Goal: Communication & Community: Participate in discussion

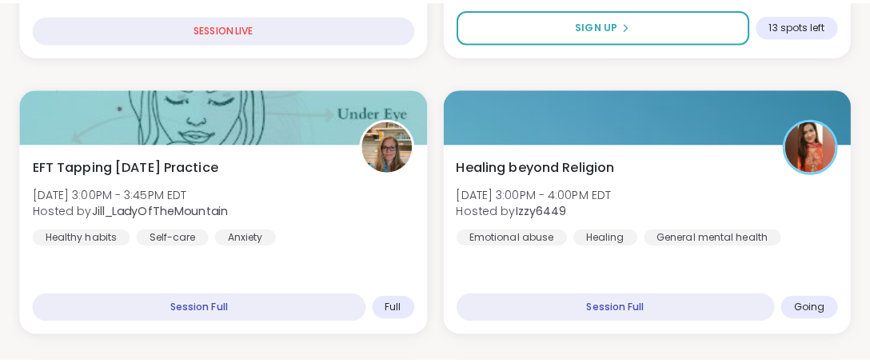
scroll to position [714, 0]
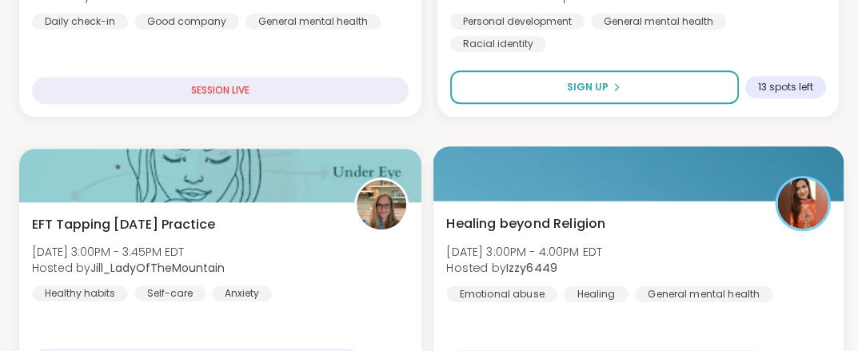
click at [528, 182] on div at bounding box center [637, 173] width 410 height 54
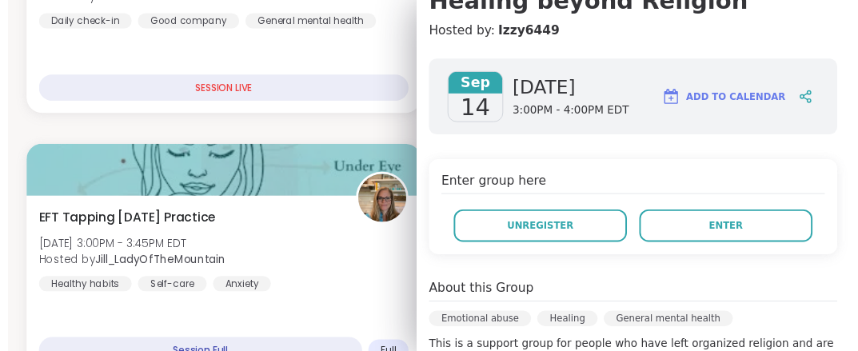
scroll to position [139, 0]
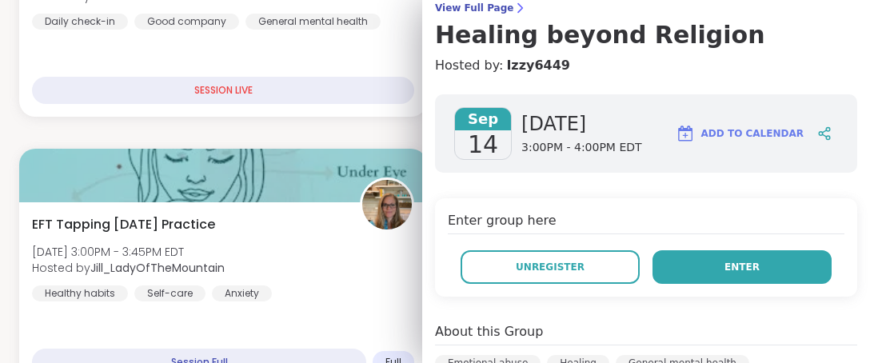
click at [695, 274] on button "Enter" at bounding box center [741, 267] width 179 height 34
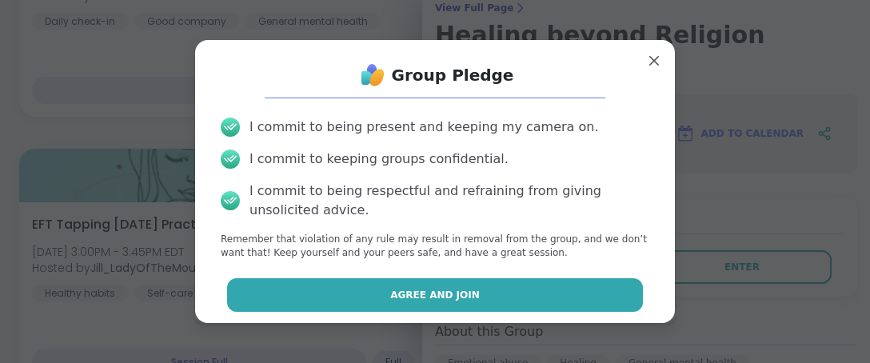
click at [428, 297] on span "Agree and Join" at bounding box center [435, 295] width 90 height 14
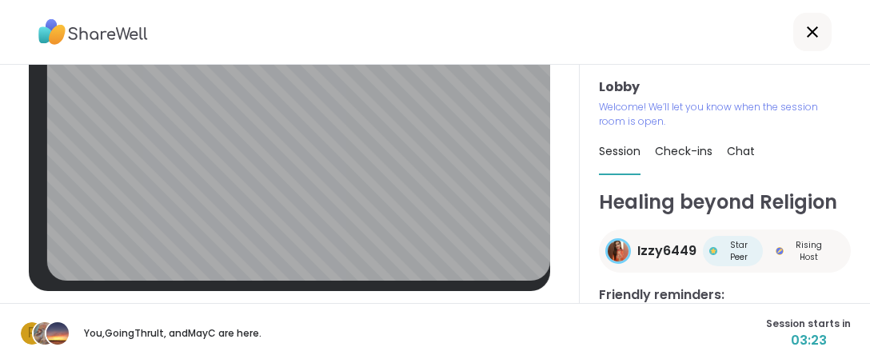
scroll to position [68, 0]
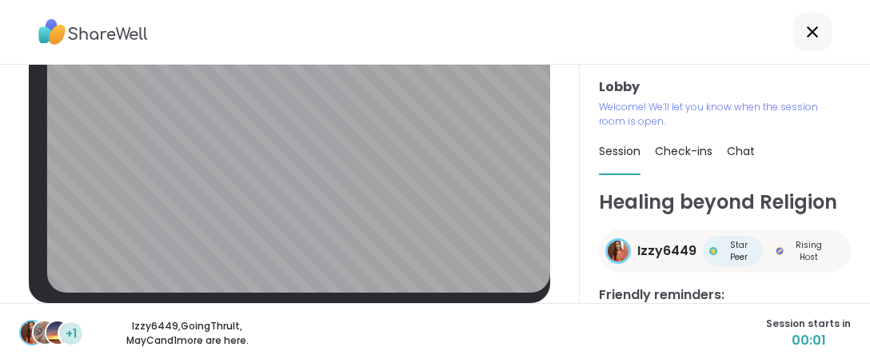
click at [726, 337] on div "+1 Izzy6449 , GoingThruIt , MayC and 1 more are here. Session starts in 00:01" at bounding box center [435, 333] width 870 height 60
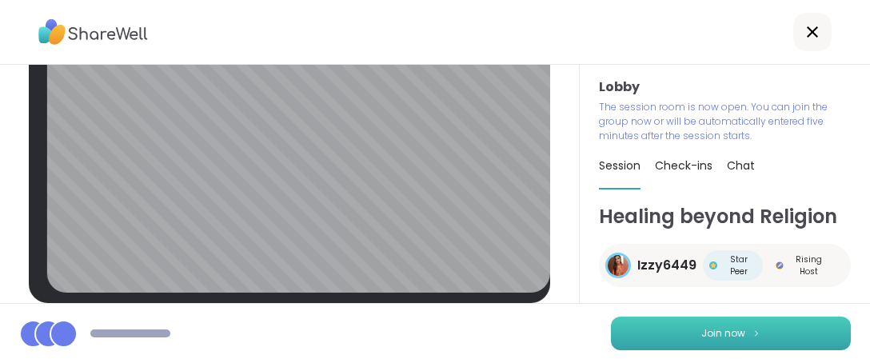
click at [706, 340] on span "Join now" at bounding box center [723, 333] width 44 height 14
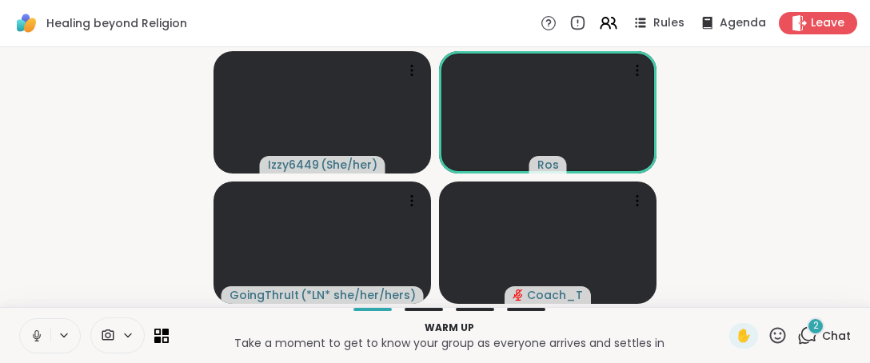
click at [767, 343] on icon at bounding box center [777, 335] width 20 height 20
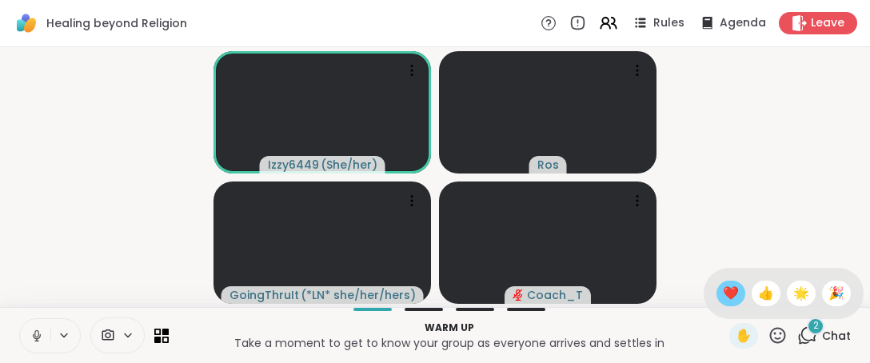
click at [722, 293] on span "❤️" at bounding box center [730, 293] width 16 height 19
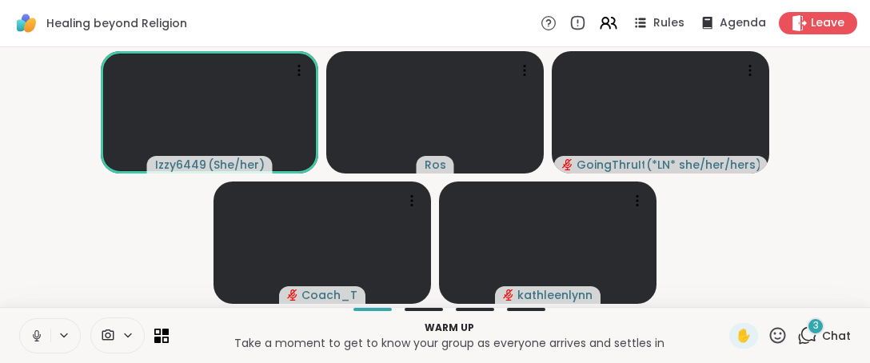
click at [35, 341] on icon at bounding box center [37, 335] width 14 height 14
click at [769, 343] on icon at bounding box center [777, 335] width 20 height 20
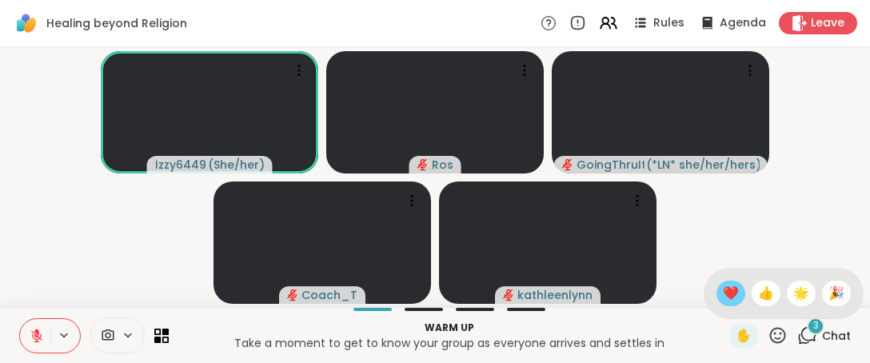
click at [722, 291] on span "❤️" at bounding box center [730, 293] width 16 height 19
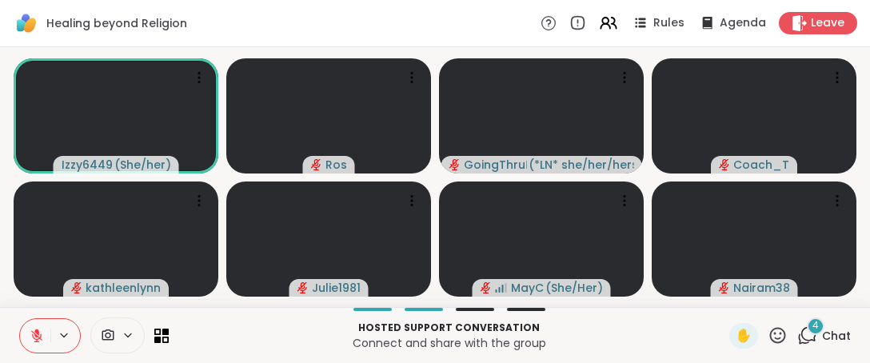
click at [770, 344] on icon at bounding box center [777, 335] width 20 height 20
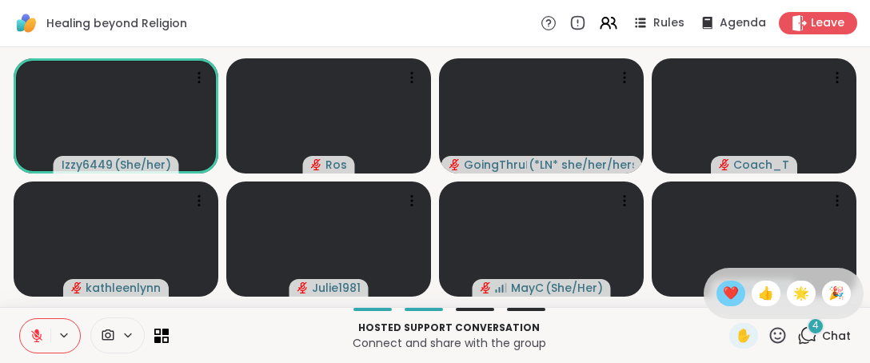
click at [722, 301] on span "❤️" at bounding box center [730, 293] width 16 height 19
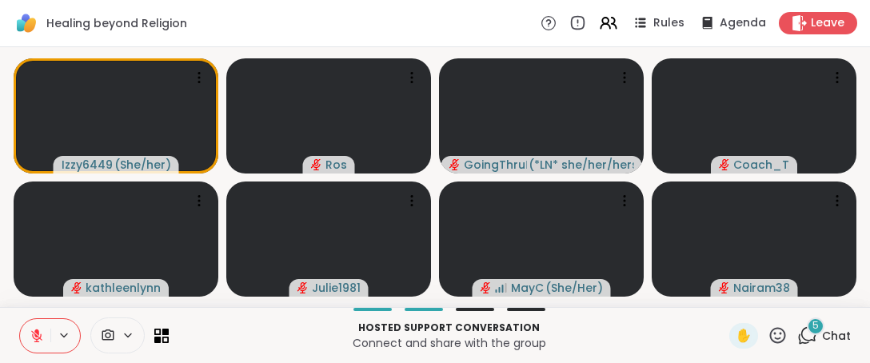
click at [38, 336] on icon at bounding box center [36, 335] width 11 height 11
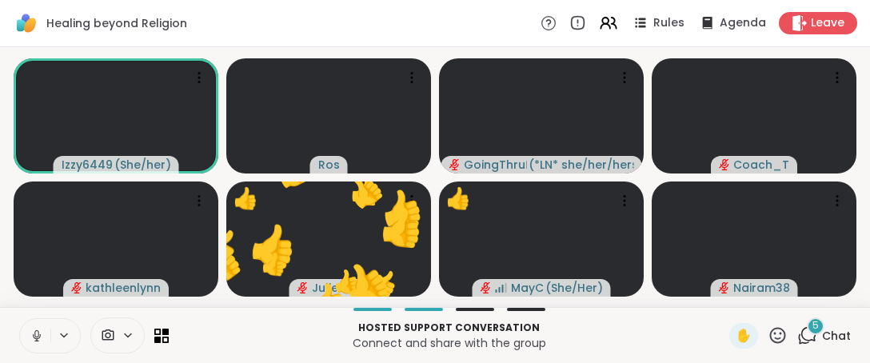
click at [42, 339] on icon at bounding box center [37, 335] width 14 height 14
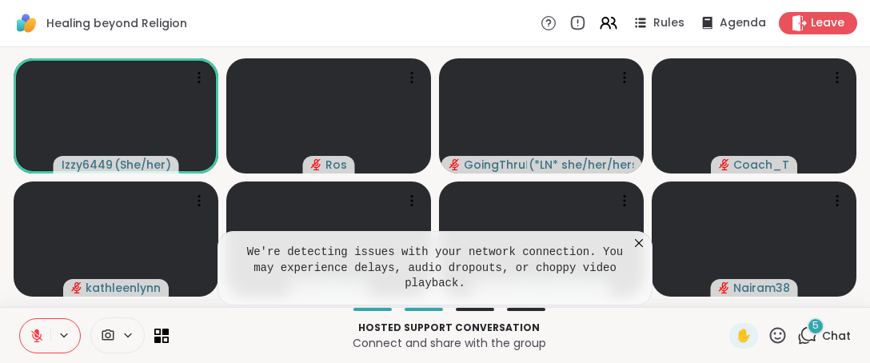
click at [631, 251] on icon at bounding box center [639, 243] width 16 height 16
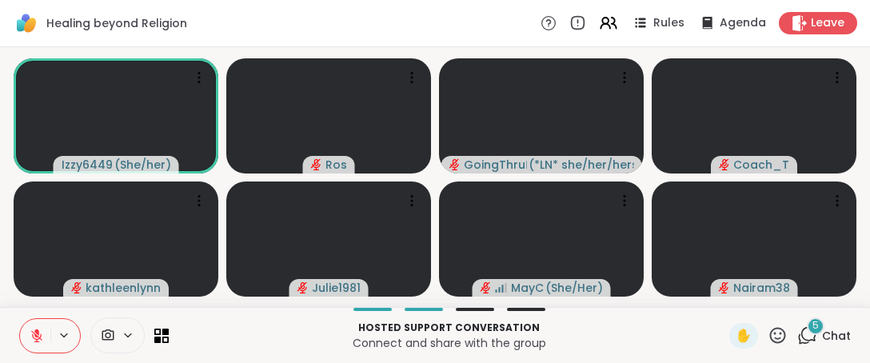
click at [770, 328] on icon at bounding box center [778, 335] width 16 height 16
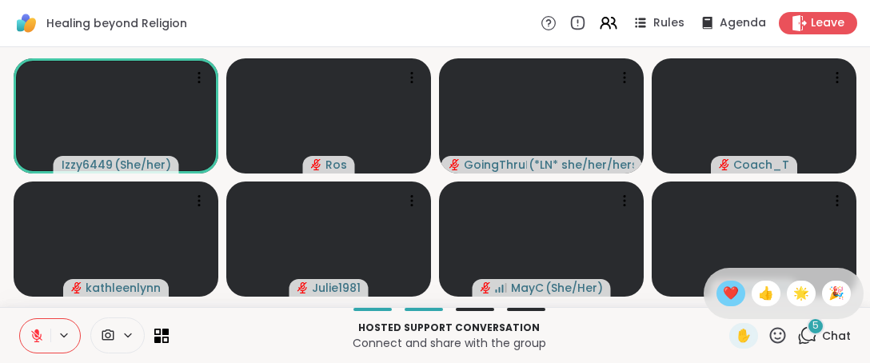
click at [722, 284] on span "❤️" at bounding box center [730, 293] width 16 height 19
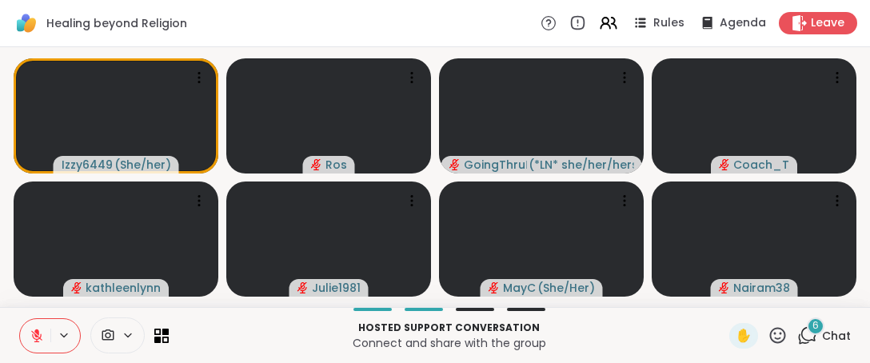
click at [772, 331] on icon at bounding box center [778, 335] width 16 height 16
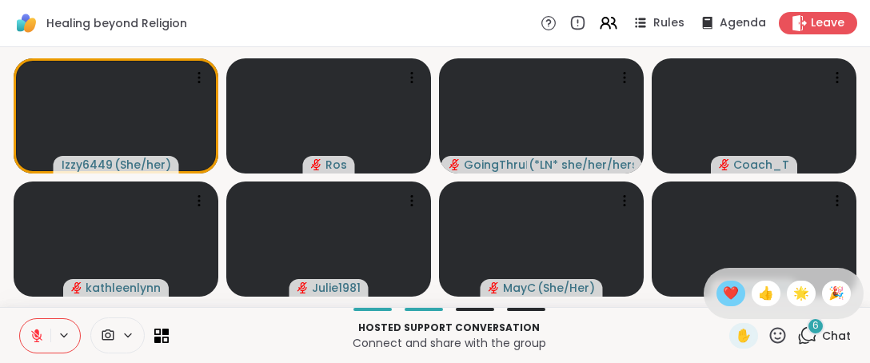
click at [722, 292] on span "❤️" at bounding box center [730, 293] width 16 height 19
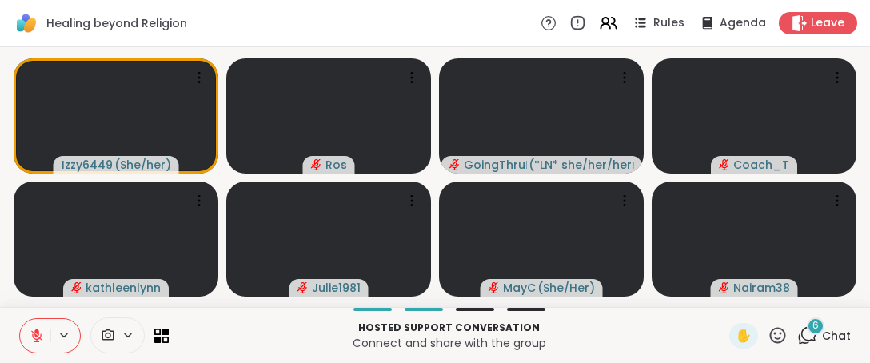
click at [774, 337] on icon at bounding box center [778, 335] width 16 height 16
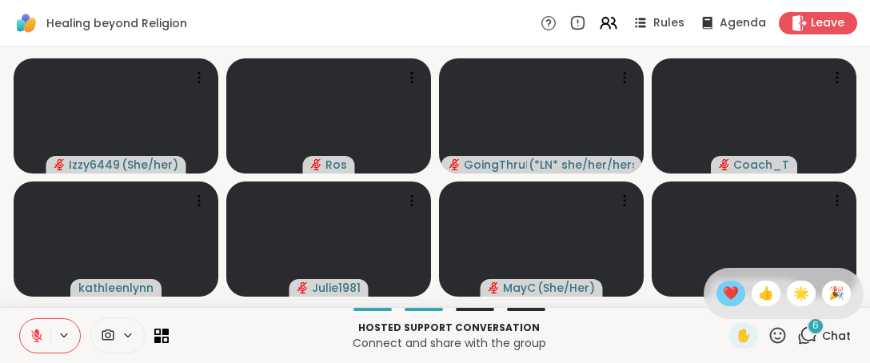
click at [722, 293] on span "❤️" at bounding box center [730, 293] width 16 height 19
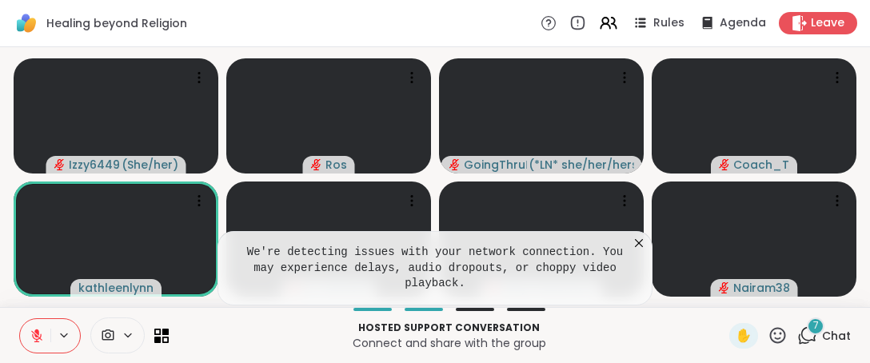
click at [644, 251] on icon at bounding box center [639, 243] width 16 height 16
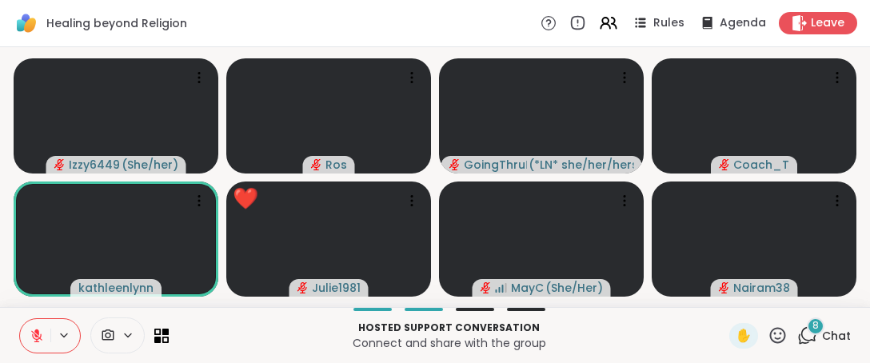
click at [774, 336] on icon at bounding box center [777, 335] width 20 height 20
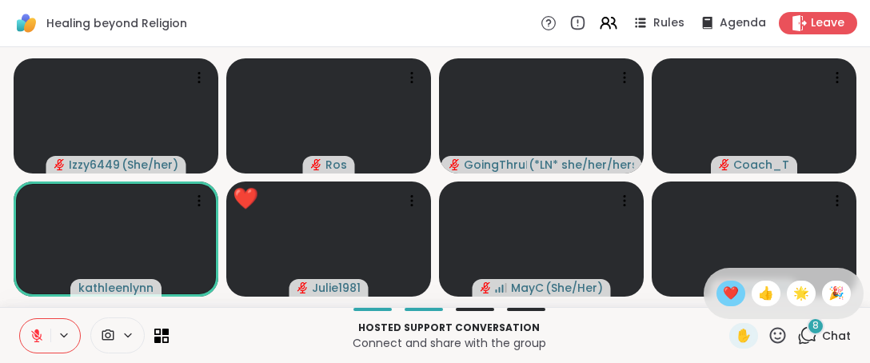
click at [722, 300] on span "❤️" at bounding box center [730, 293] width 16 height 19
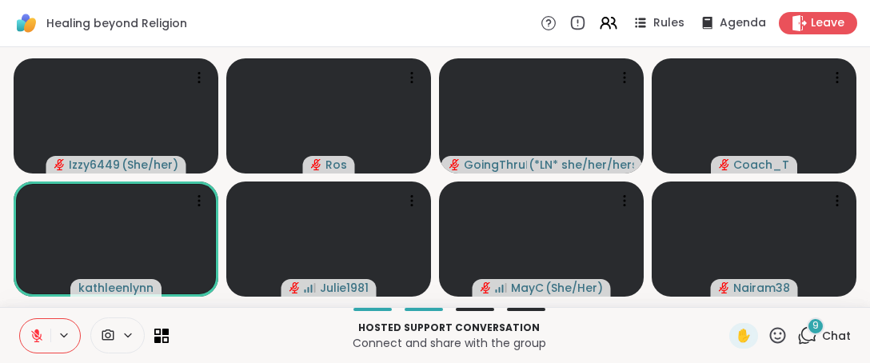
click at [770, 332] on icon at bounding box center [778, 335] width 16 height 16
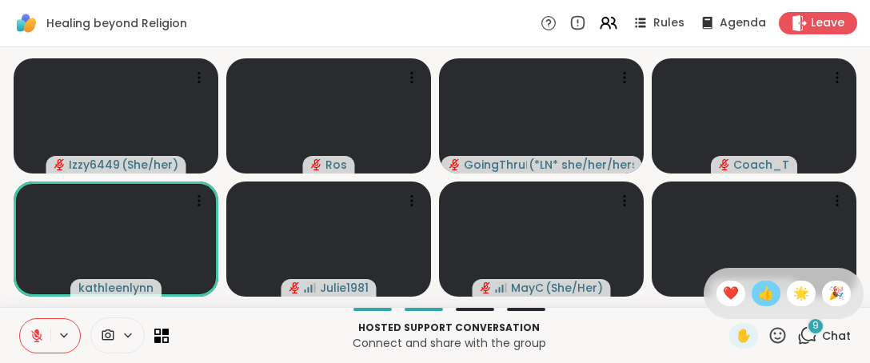
click at [758, 300] on span "👍" at bounding box center [766, 293] width 16 height 19
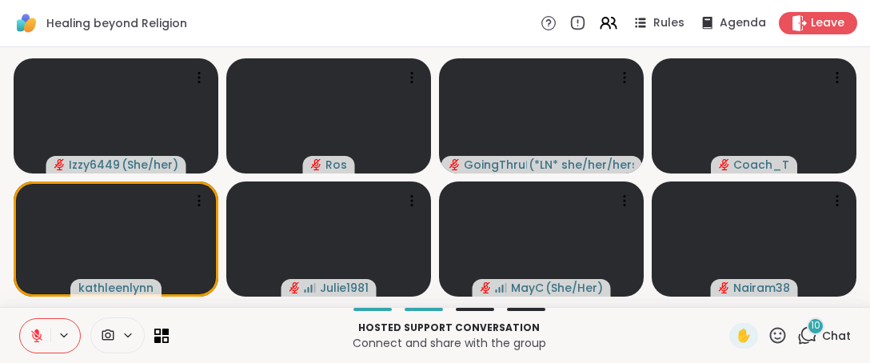
click at [767, 333] on icon at bounding box center [777, 335] width 20 height 20
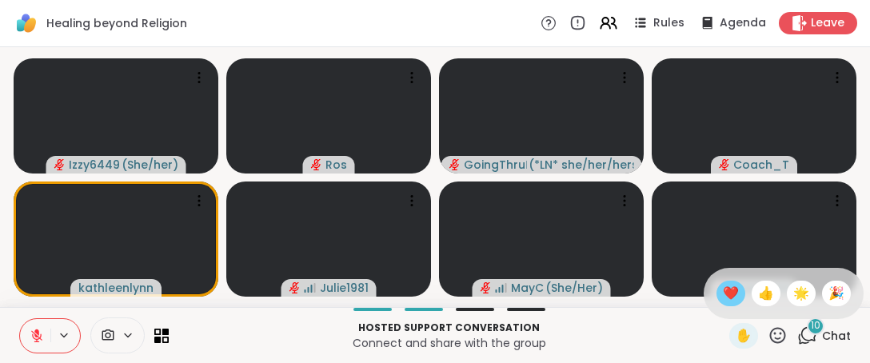
click at [716, 304] on div "❤️" at bounding box center [730, 294] width 29 height 26
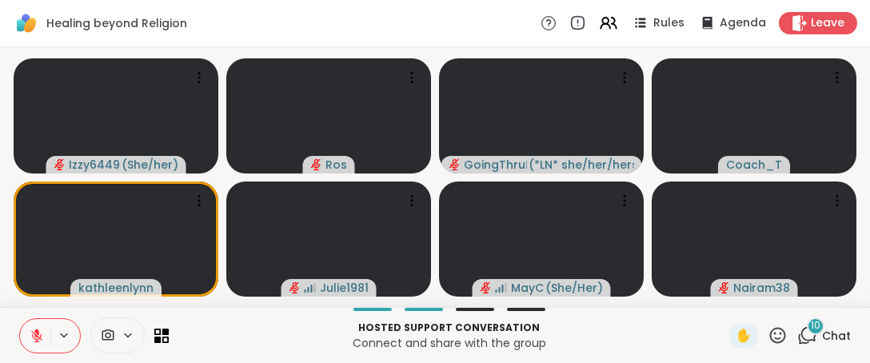
click at [767, 331] on icon at bounding box center [777, 335] width 20 height 20
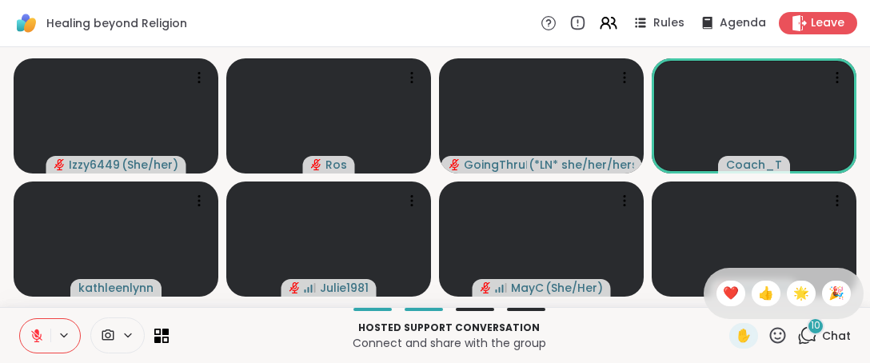
drag, startPoint x: 707, startPoint y: 281, endPoint x: 700, endPoint y: 300, distance: 20.5
click at [707, 287] on div "✋ ❤️ 👍 🌟 🎉" at bounding box center [783, 293] width 160 height 51
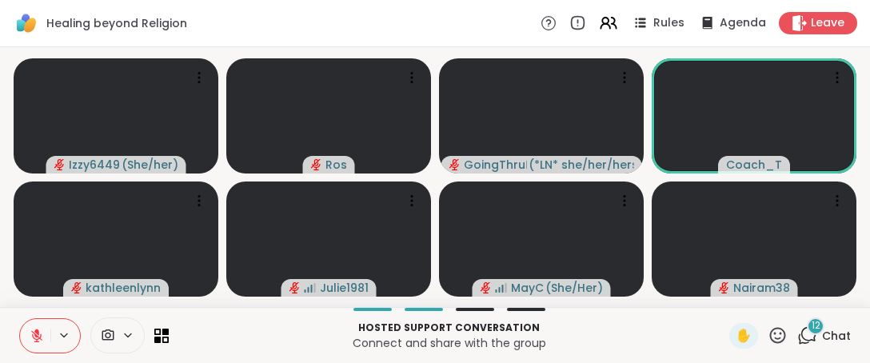
click at [774, 328] on icon at bounding box center [777, 335] width 20 height 20
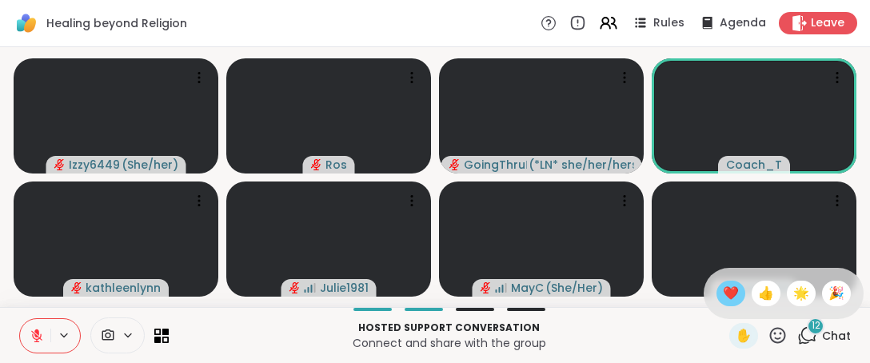
click at [722, 296] on span "❤️" at bounding box center [730, 293] width 16 height 19
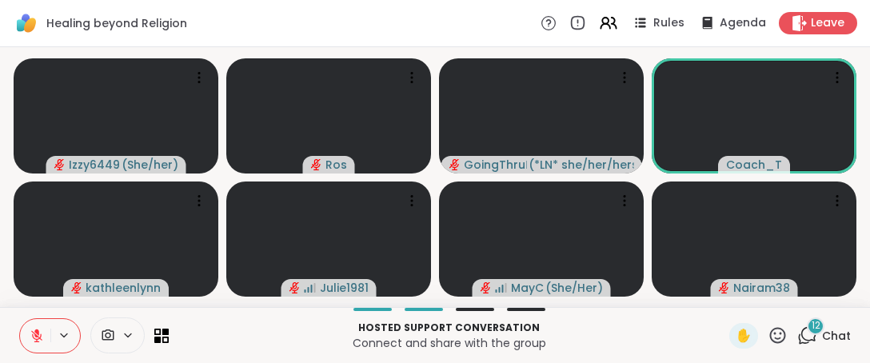
click at [770, 328] on icon at bounding box center [778, 335] width 16 height 16
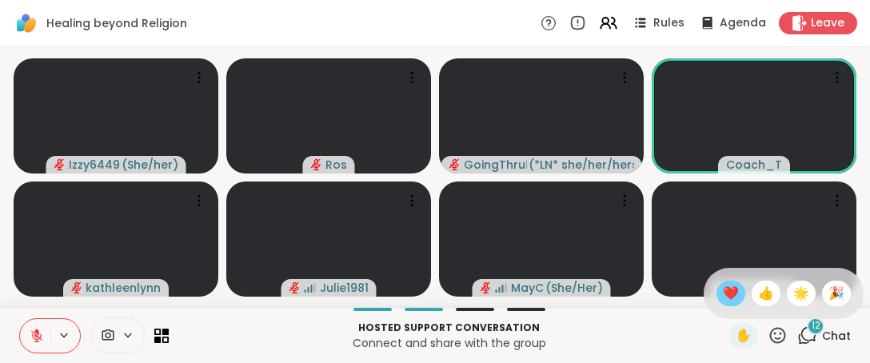
click at [722, 293] on span "❤️" at bounding box center [730, 293] width 16 height 19
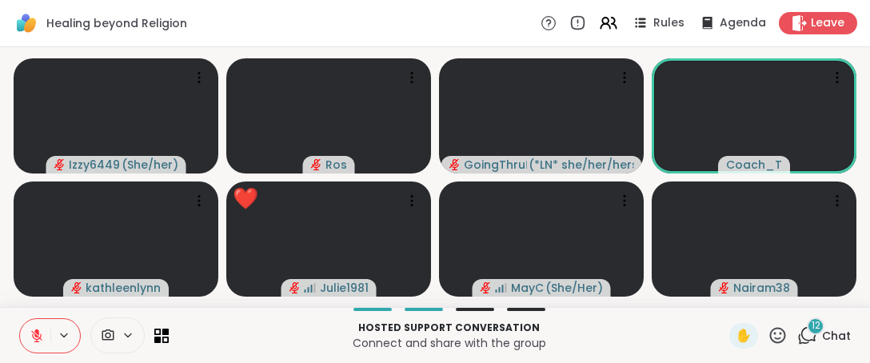
click at [770, 334] on icon at bounding box center [778, 335] width 16 height 16
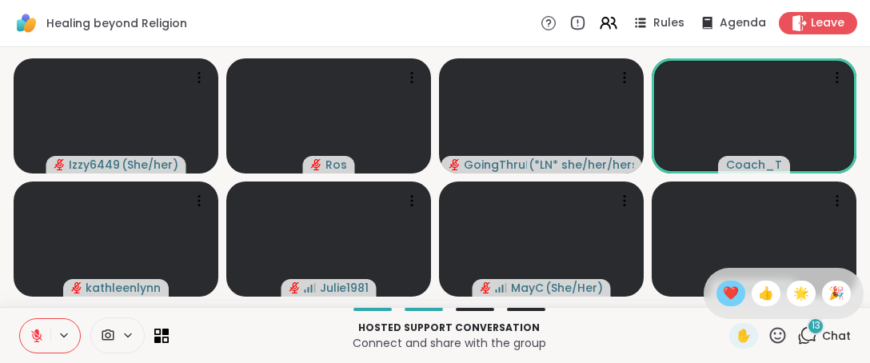
click at [722, 293] on span "❤️" at bounding box center [730, 293] width 16 height 19
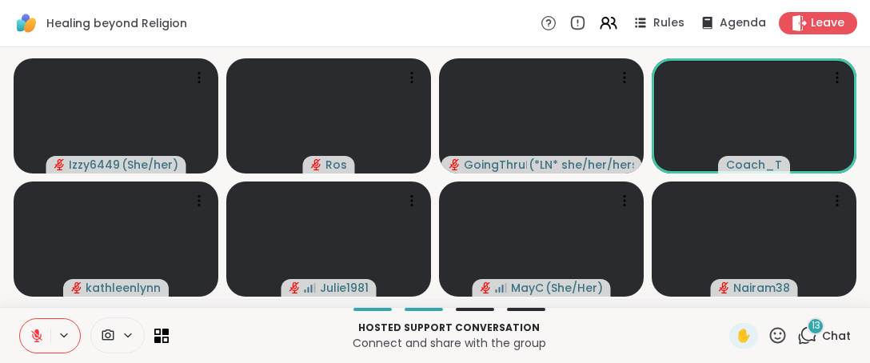
click at [767, 338] on icon at bounding box center [777, 335] width 20 height 20
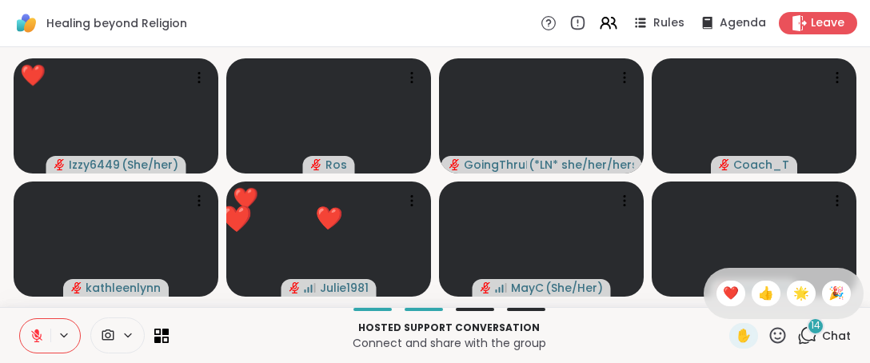
click at [767, 338] on icon at bounding box center [777, 335] width 20 height 20
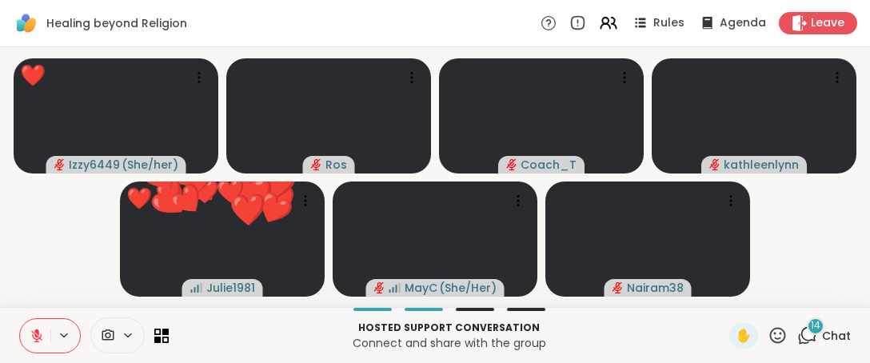
click at [767, 344] on icon at bounding box center [777, 335] width 20 height 20
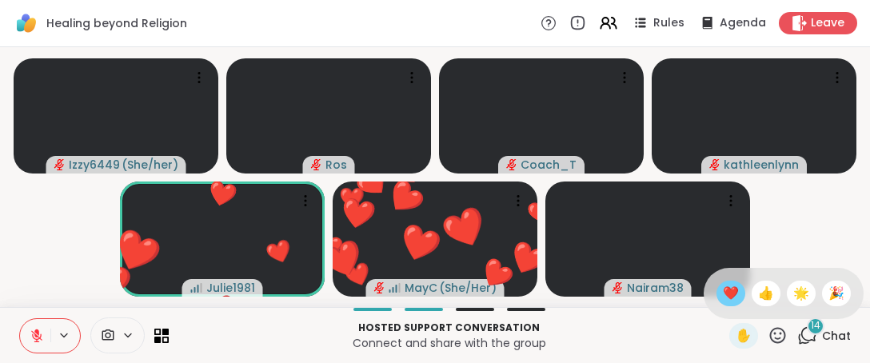
click at [722, 287] on span "❤️" at bounding box center [730, 293] width 16 height 19
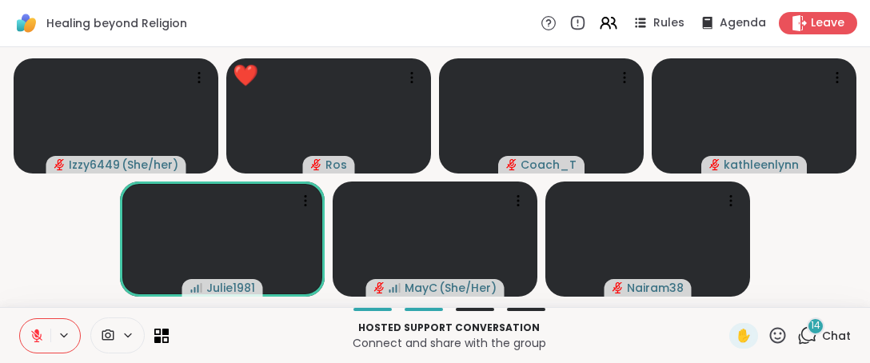
click at [771, 328] on icon at bounding box center [777, 335] width 20 height 20
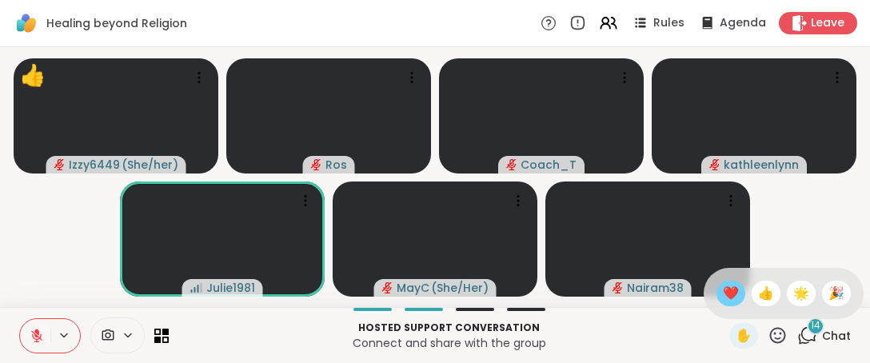
click at [722, 297] on span "❤️" at bounding box center [730, 293] width 16 height 19
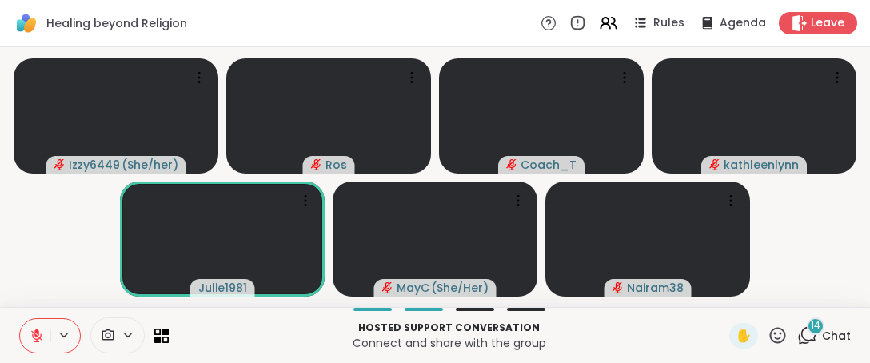
click at [770, 338] on icon at bounding box center [778, 335] width 16 height 16
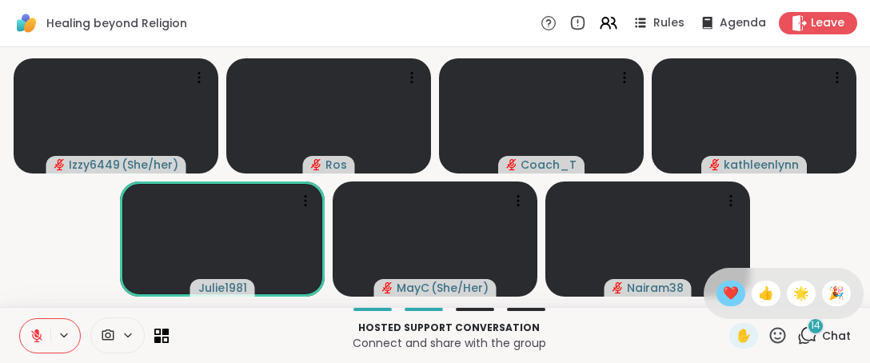
click at [722, 289] on span "❤️" at bounding box center [730, 293] width 16 height 19
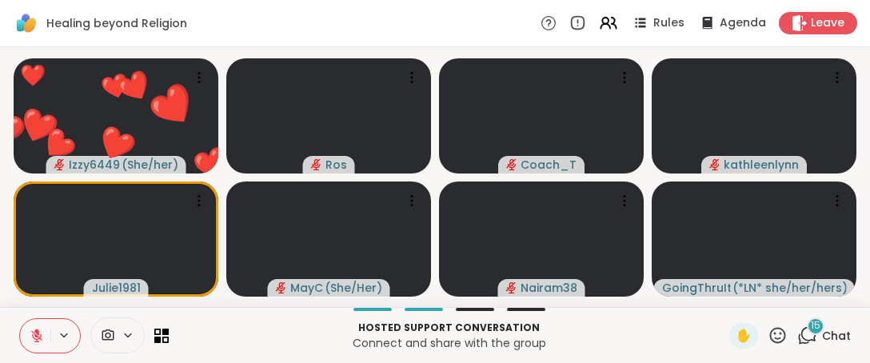
click at [770, 338] on icon at bounding box center [778, 335] width 16 height 16
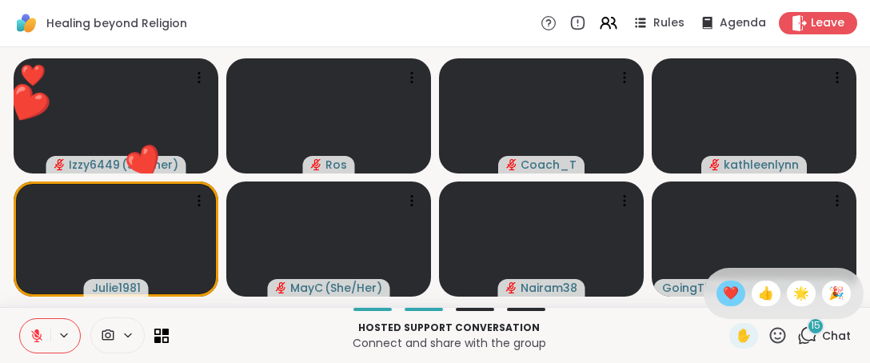
click at [722, 300] on span "❤️" at bounding box center [730, 293] width 16 height 19
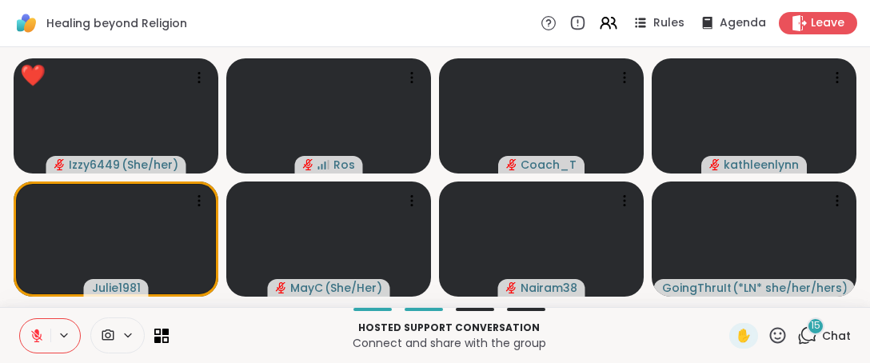
click at [38, 336] on icon at bounding box center [37, 335] width 14 height 14
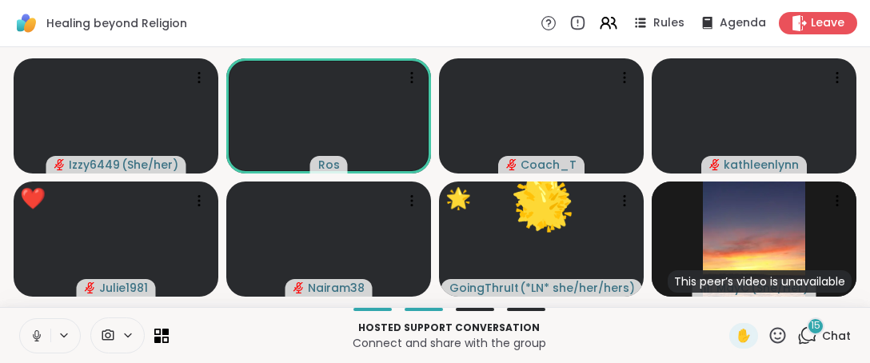
click at [771, 332] on icon at bounding box center [777, 335] width 20 height 20
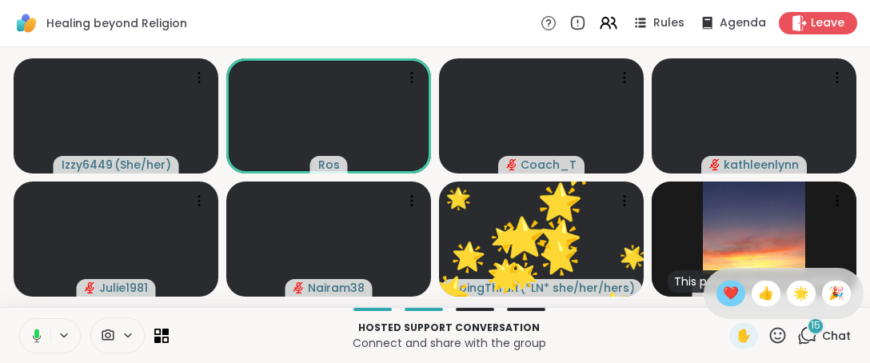
click at [722, 300] on span "❤️" at bounding box center [730, 293] width 16 height 19
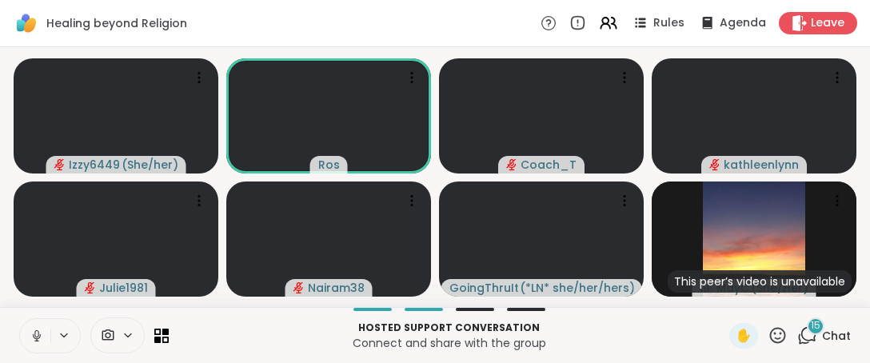
click at [43, 340] on icon at bounding box center [37, 335] width 14 height 14
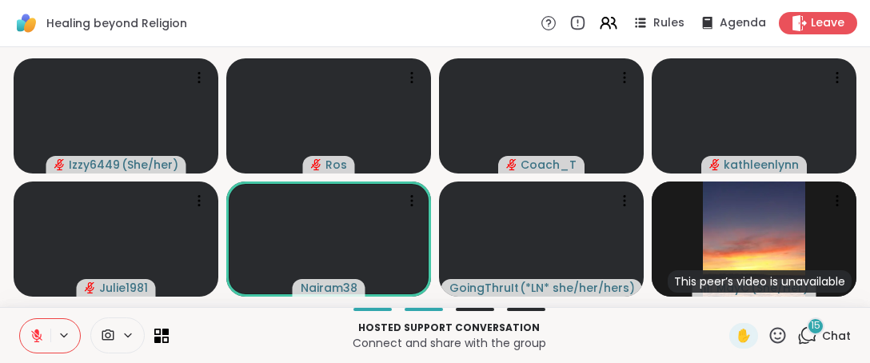
click at [770, 335] on icon at bounding box center [778, 335] width 16 height 16
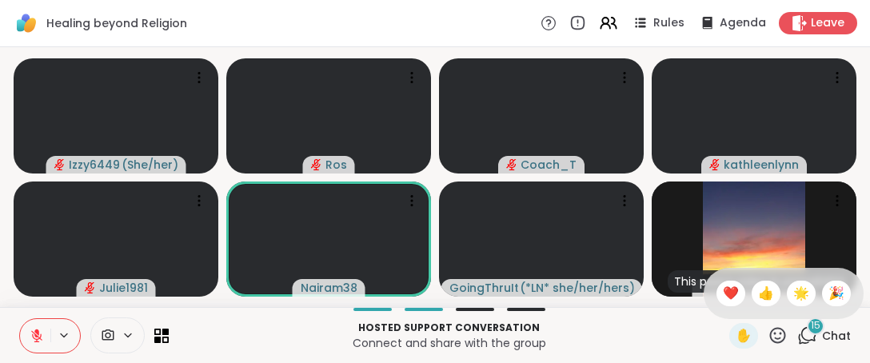
click at [722, 303] on span "❤️" at bounding box center [730, 293] width 16 height 19
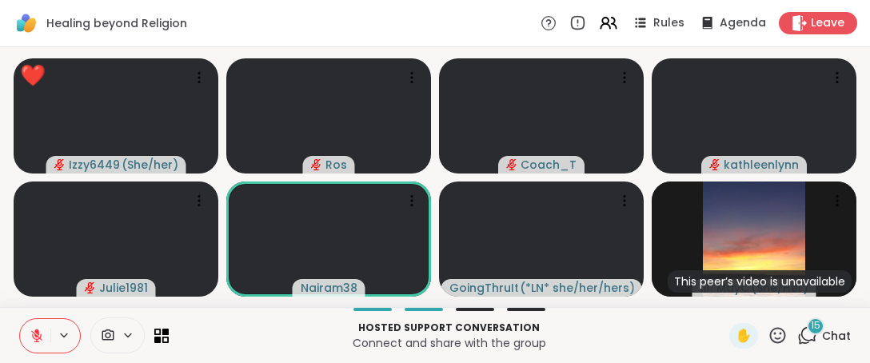
click at [770, 328] on icon at bounding box center [778, 335] width 16 height 16
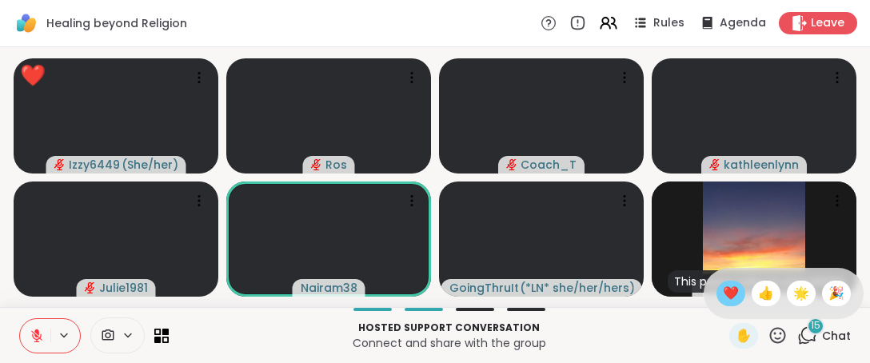
click at [722, 288] on span "❤️" at bounding box center [730, 293] width 16 height 19
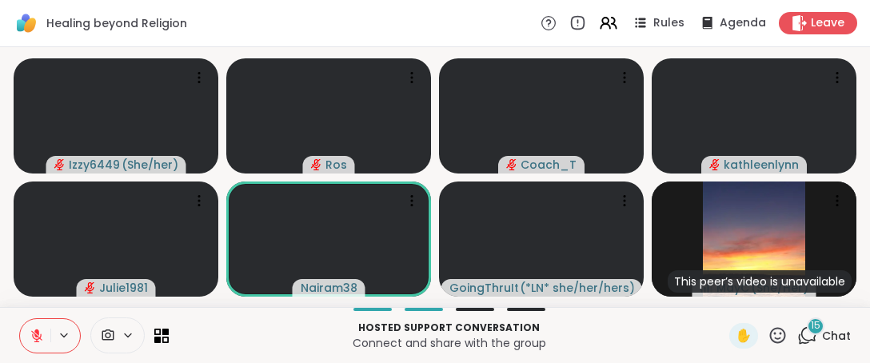
drag, startPoint x: 766, startPoint y: 337, endPoint x: 758, endPoint y: 322, distance: 17.2
click at [767, 329] on icon at bounding box center [777, 335] width 20 height 20
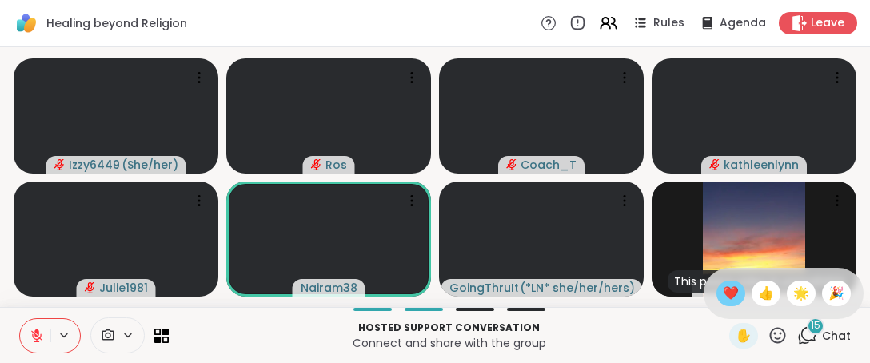
click at [722, 296] on span "❤️" at bounding box center [730, 293] width 16 height 19
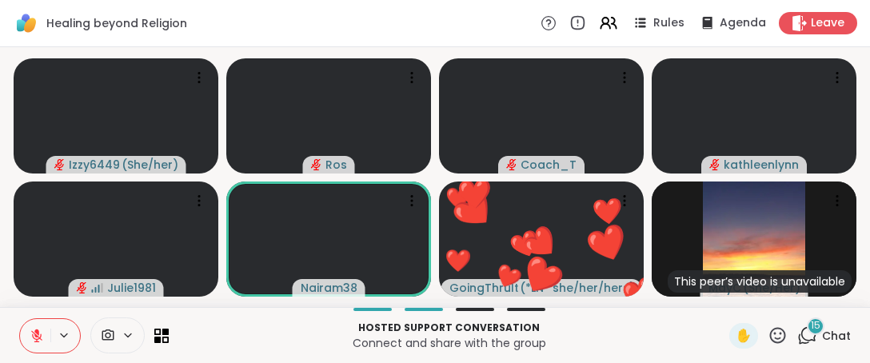
click at [771, 342] on icon at bounding box center [777, 335] width 20 height 20
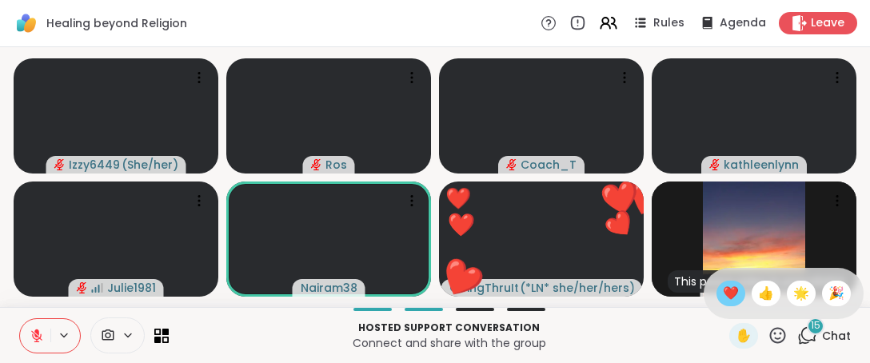
click at [722, 296] on span "❤️" at bounding box center [730, 293] width 16 height 19
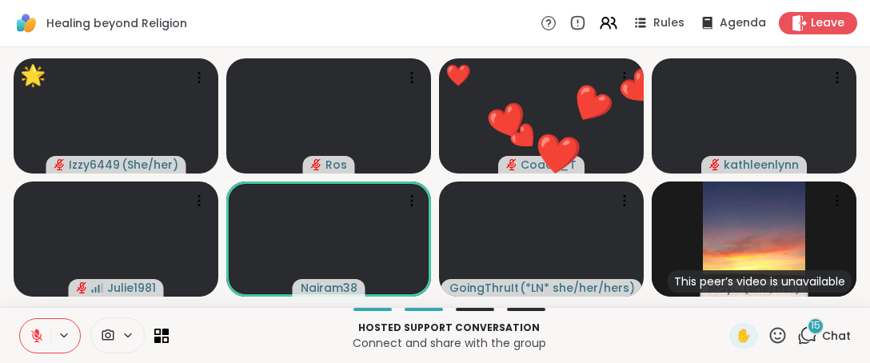
drag, startPoint x: 770, startPoint y: 344, endPoint x: 764, endPoint y: 335, distance: 11.5
click at [769, 342] on icon at bounding box center [777, 335] width 20 height 20
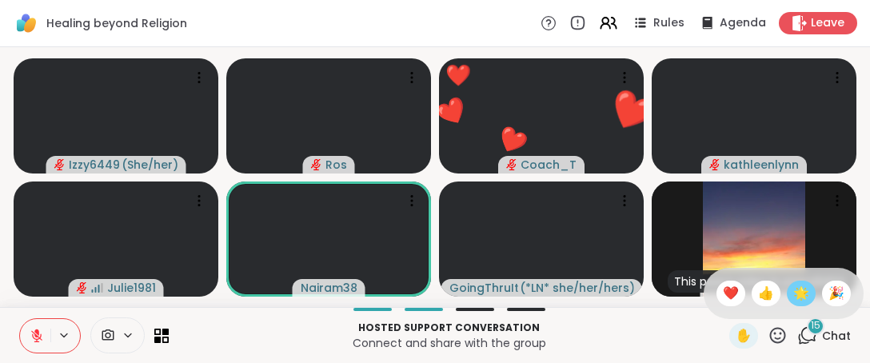
click at [796, 289] on div "🌟" at bounding box center [800, 294] width 29 height 26
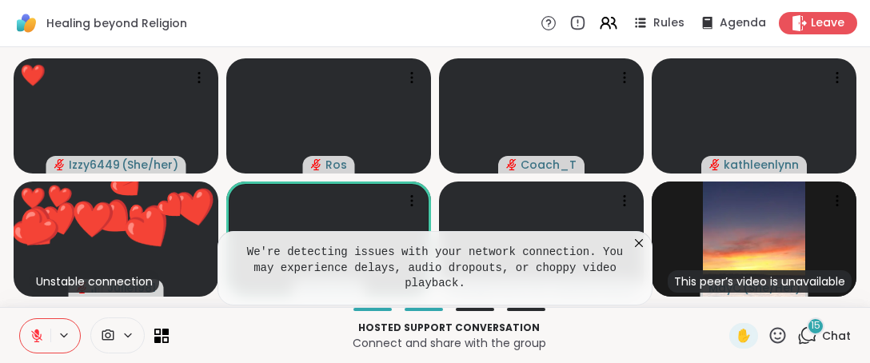
click at [646, 251] on icon at bounding box center [639, 243] width 16 height 16
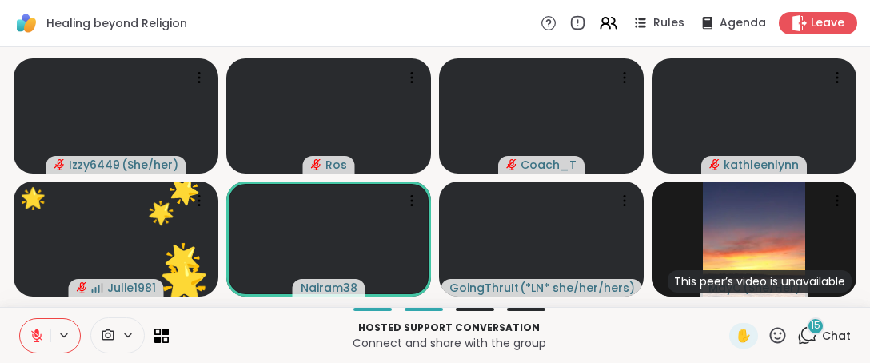
click at [767, 346] on div "✋" at bounding box center [758, 336] width 58 height 26
click at [771, 344] on icon at bounding box center [777, 335] width 20 height 20
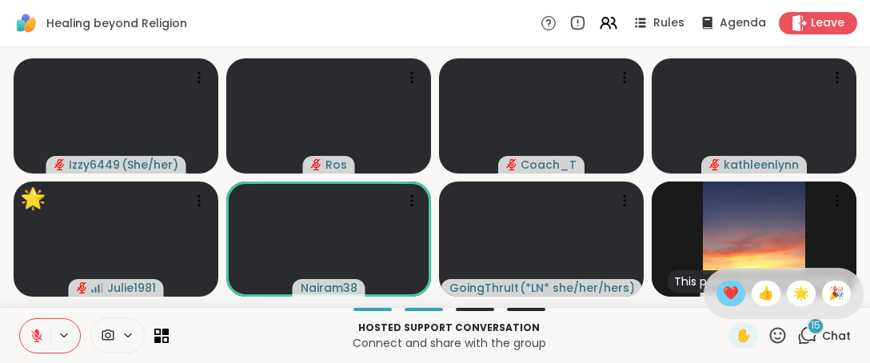
click at [722, 296] on span "❤️" at bounding box center [730, 293] width 16 height 19
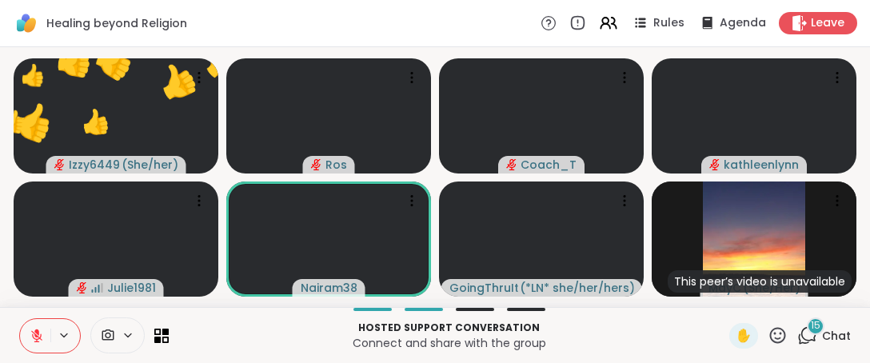
click at [770, 339] on icon at bounding box center [778, 335] width 16 height 16
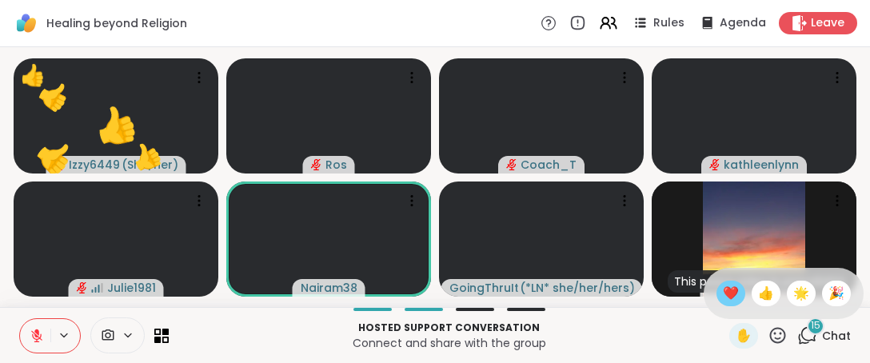
click at [722, 289] on span "❤️" at bounding box center [730, 293] width 16 height 19
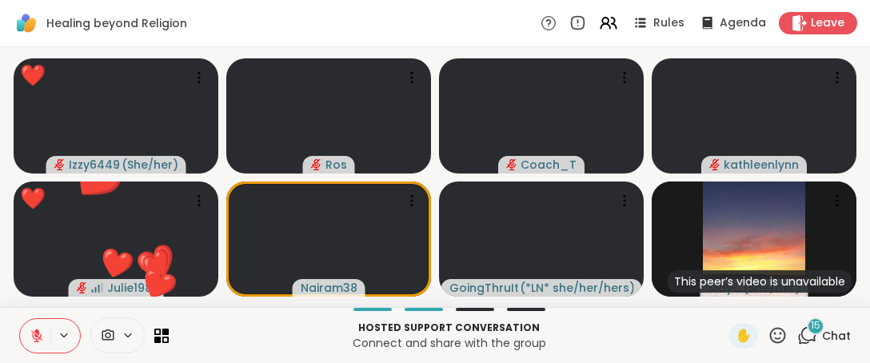
click at [770, 337] on icon at bounding box center [777, 335] width 20 height 20
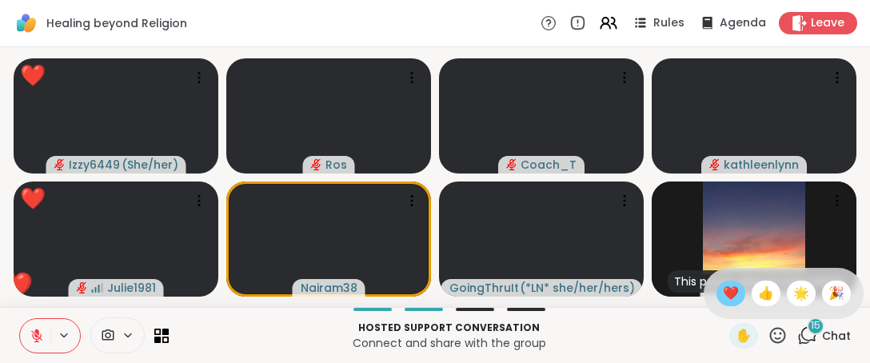
click at [722, 297] on span "❤️" at bounding box center [730, 293] width 16 height 19
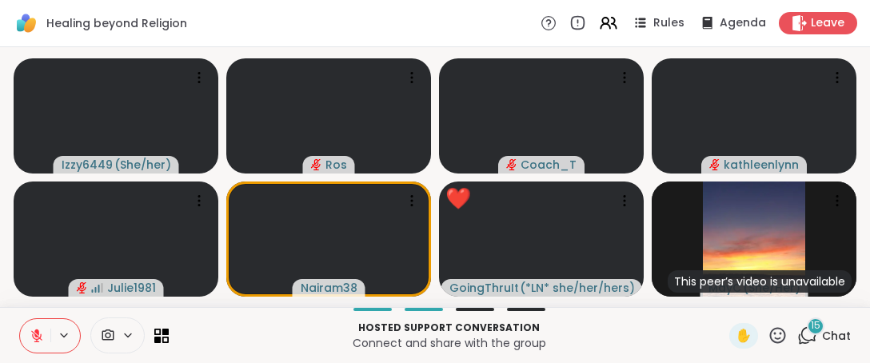
click at [767, 344] on icon at bounding box center [777, 335] width 20 height 20
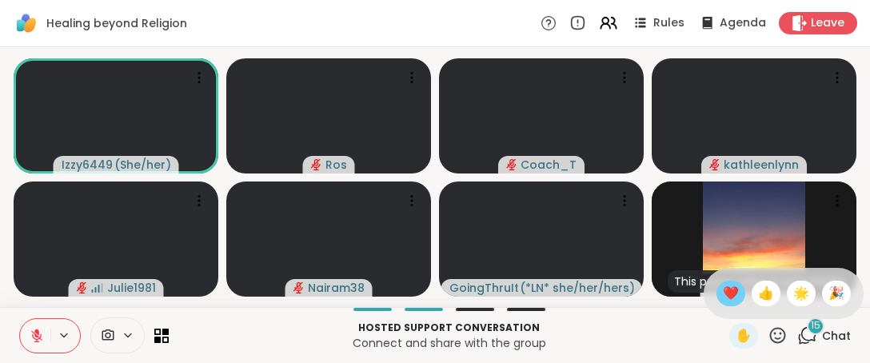
click at [722, 303] on span "❤️" at bounding box center [730, 293] width 16 height 19
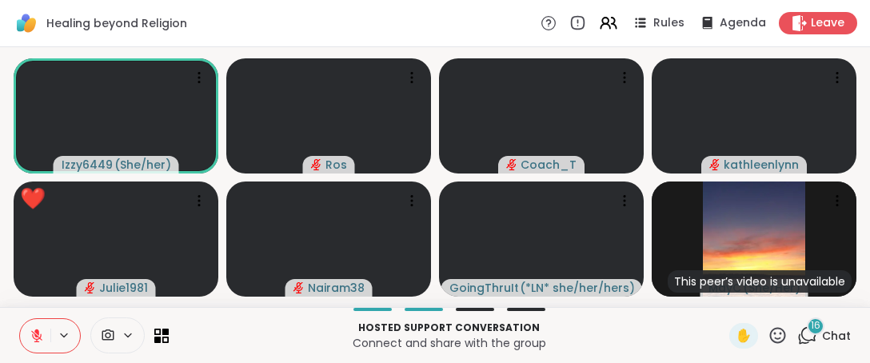
click at [767, 335] on icon at bounding box center [777, 335] width 20 height 20
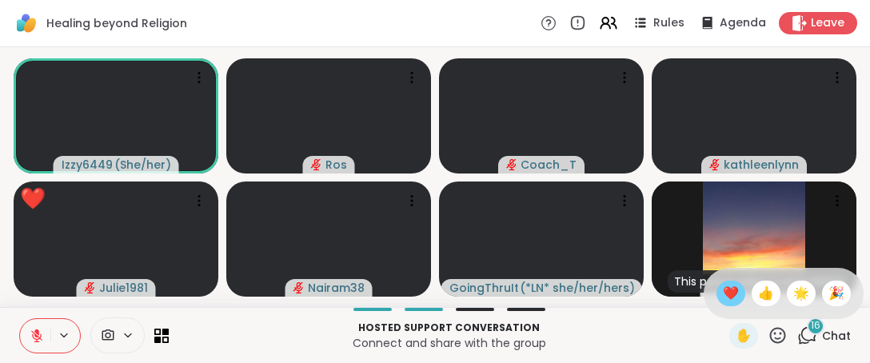
click at [722, 302] on span "❤️" at bounding box center [730, 293] width 16 height 19
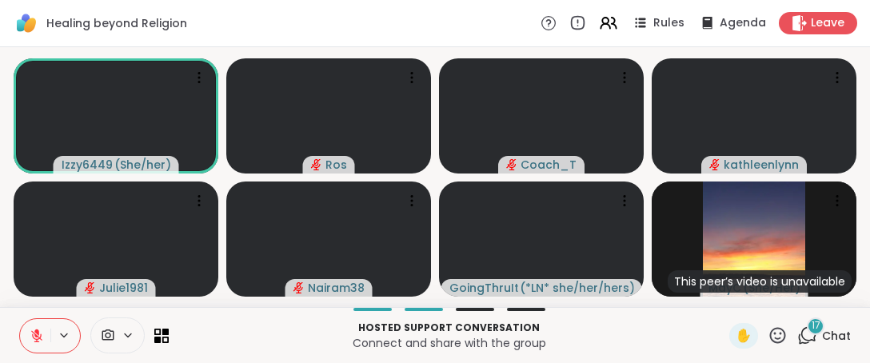
click at [767, 334] on icon at bounding box center [777, 335] width 20 height 20
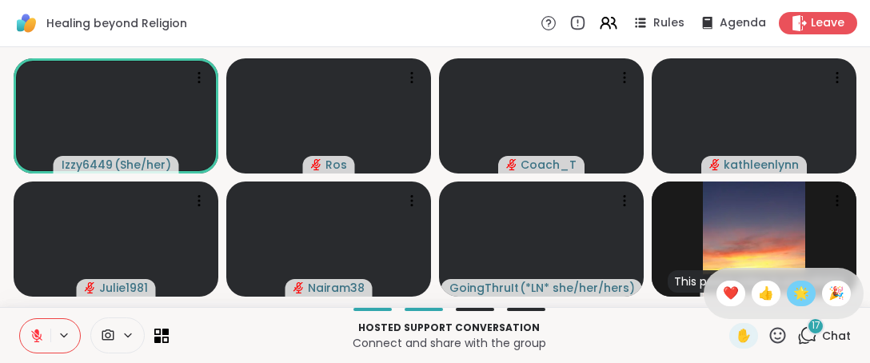
click at [793, 293] on span "🌟" at bounding box center [801, 293] width 16 height 19
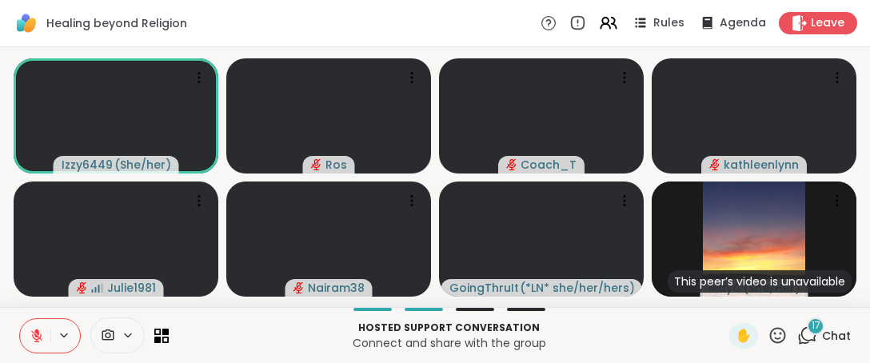
click at [770, 331] on icon at bounding box center [778, 335] width 16 height 16
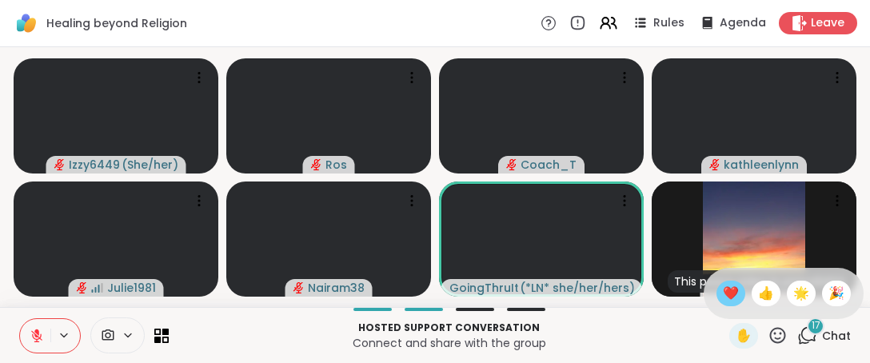
click at [722, 289] on span "❤️" at bounding box center [730, 293] width 16 height 19
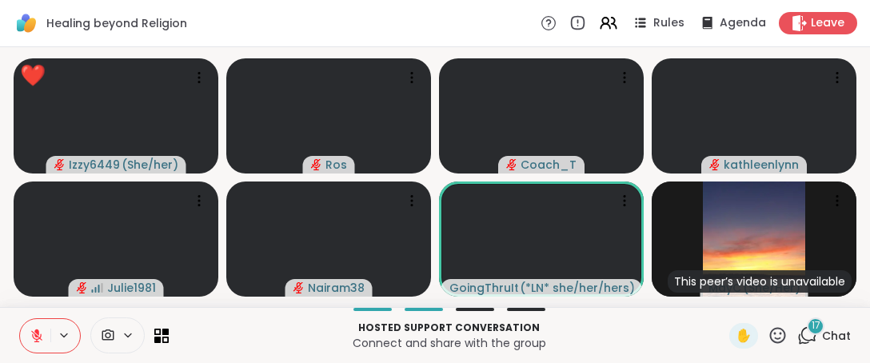
click at [770, 335] on icon at bounding box center [777, 335] width 20 height 20
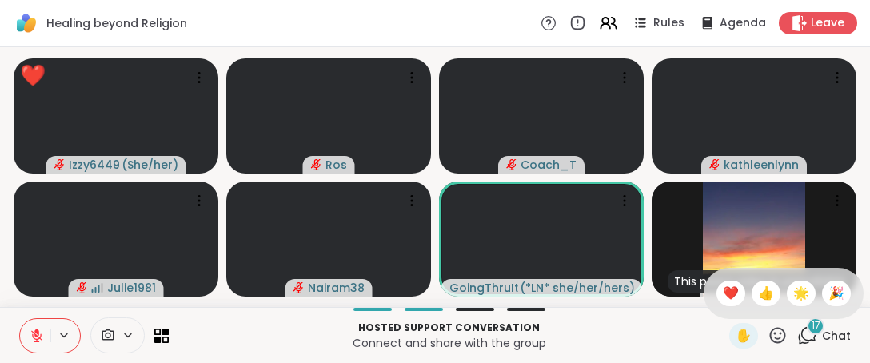
click at [722, 295] on div "❤️" at bounding box center [730, 294] width 29 height 26
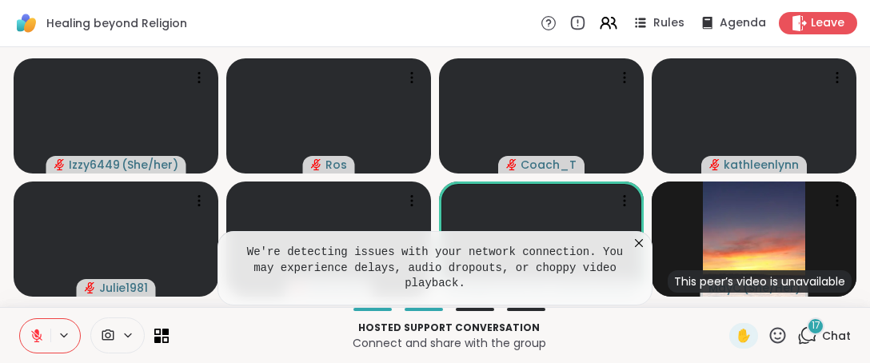
click at [770, 340] on icon at bounding box center [777, 335] width 20 height 20
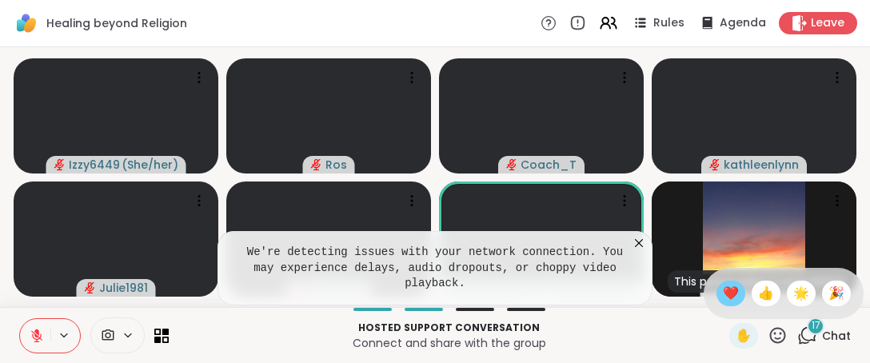
click at [722, 292] on span "❤️" at bounding box center [730, 293] width 16 height 19
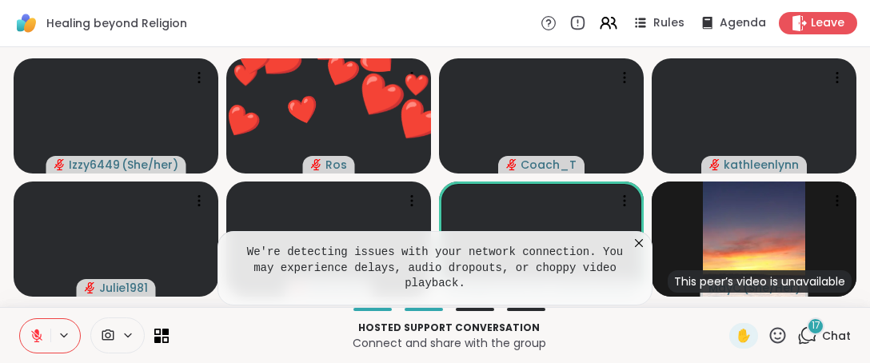
click at [632, 251] on icon at bounding box center [639, 243] width 16 height 16
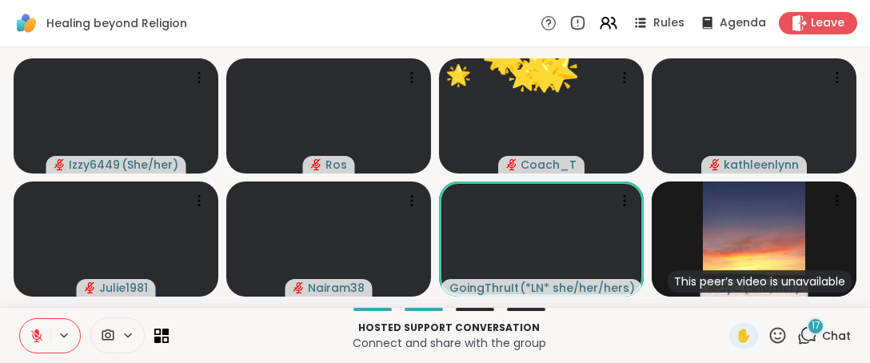
click at [767, 341] on icon at bounding box center [777, 335] width 20 height 20
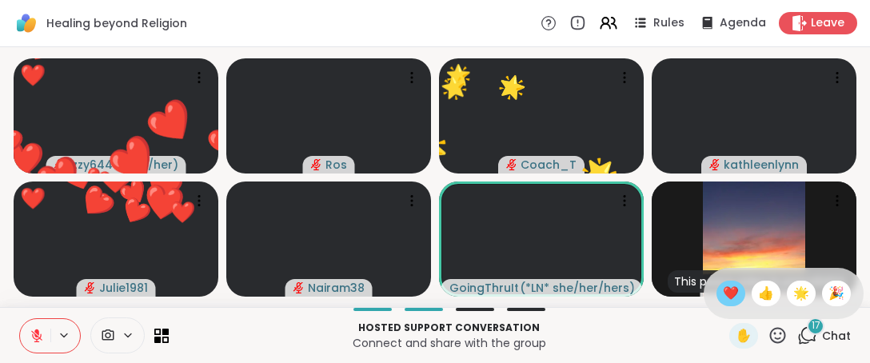
click at [723, 292] on span "❤️" at bounding box center [730, 293] width 16 height 19
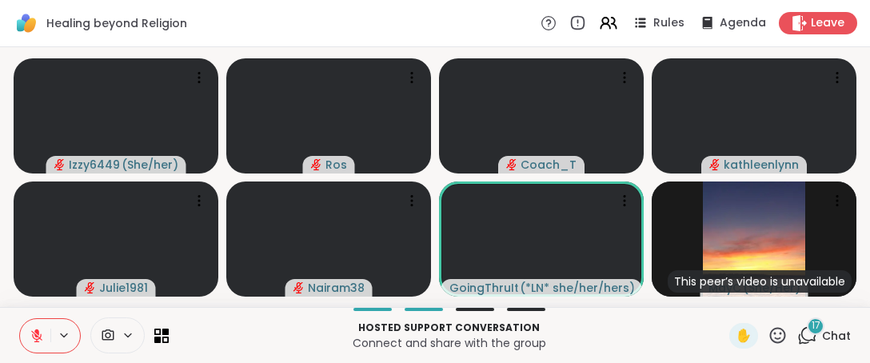
click at [767, 341] on icon at bounding box center [777, 335] width 20 height 20
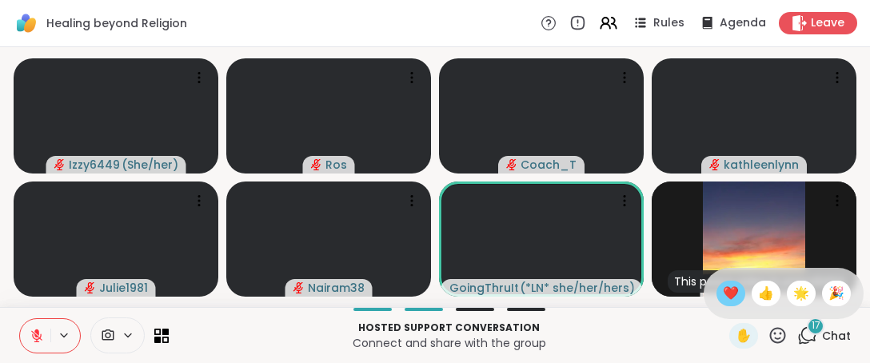
click at [722, 293] on span "❤️" at bounding box center [730, 293] width 16 height 19
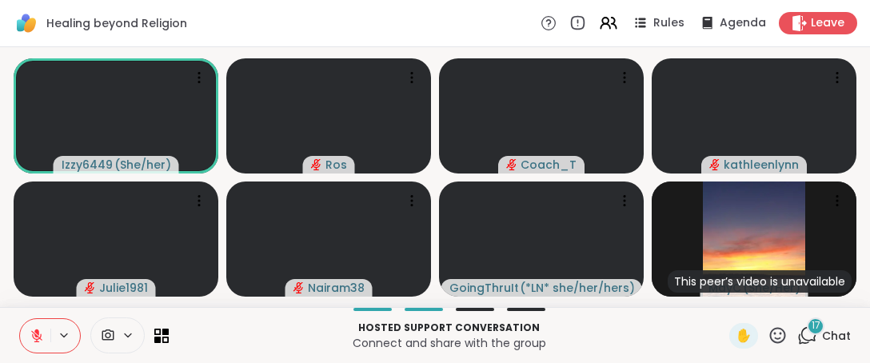
click at [770, 338] on icon at bounding box center [778, 335] width 16 height 16
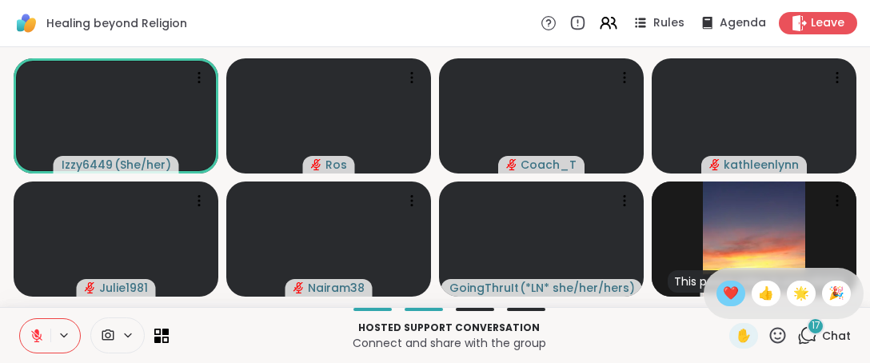
click at [722, 293] on span "❤️" at bounding box center [730, 293] width 16 height 19
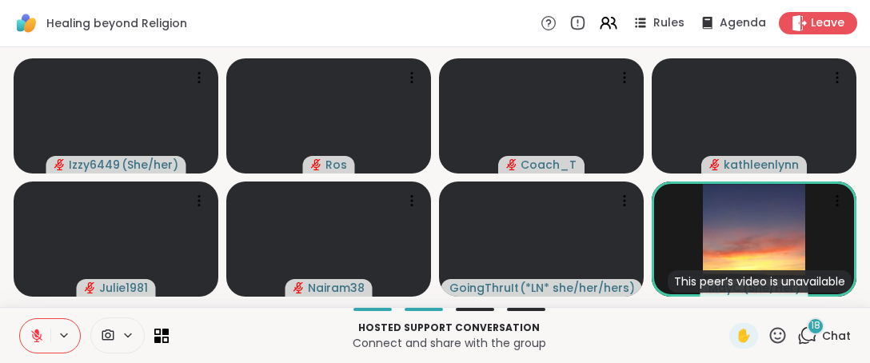
click at [767, 336] on icon at bounding box center [777, 335] width 20 height 20
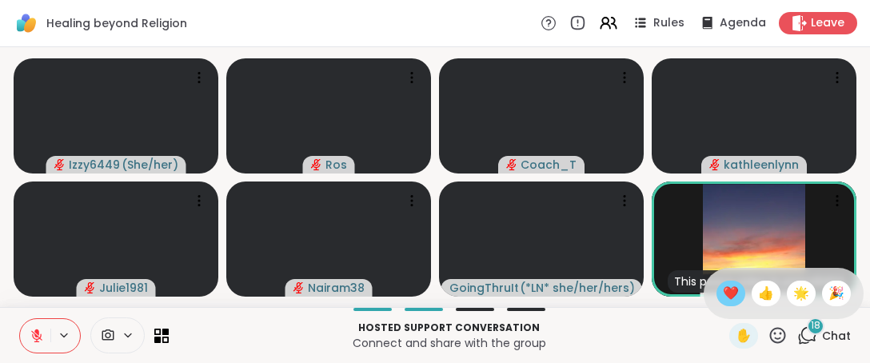
click at [722, 293] on span "❤️" at bounding box center [730, 293] width 16 height 19
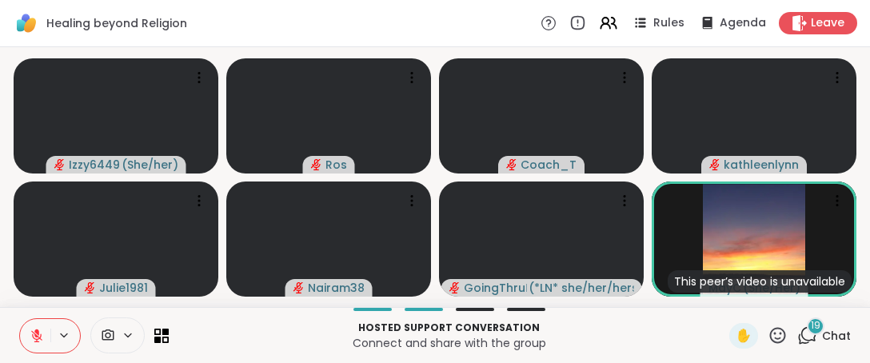
click at [770, 338] on icon at bounding box center [778, 335] width 16 height 16
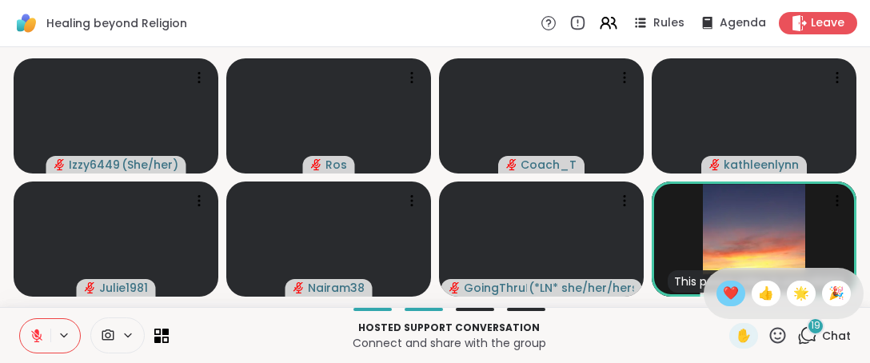
click at [716, 290] on div "❤️" at bounding box center [730, 294] width 29 height 26
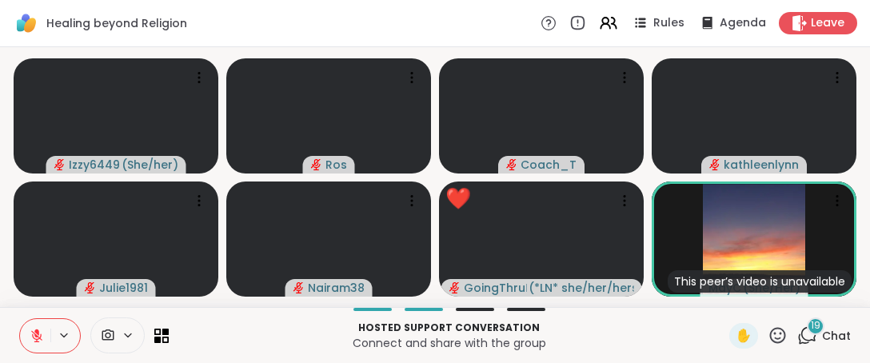
click at [770, 339] on icon at bounding box center [777, 335] width 20 height 20
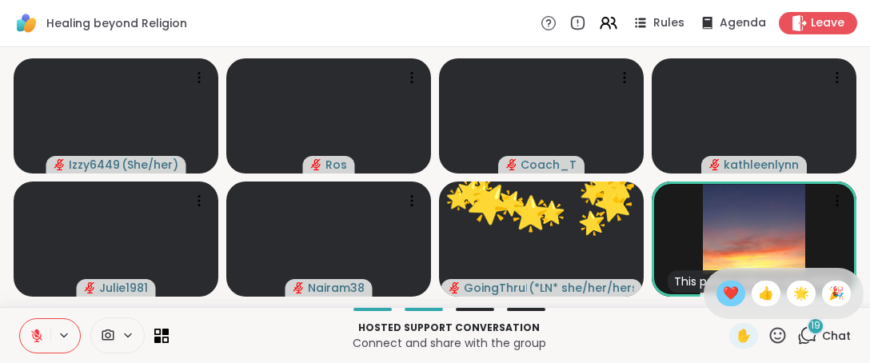
click at [722, 296] on span "❤️" at bounding box center [730, 293] width 16 height 19
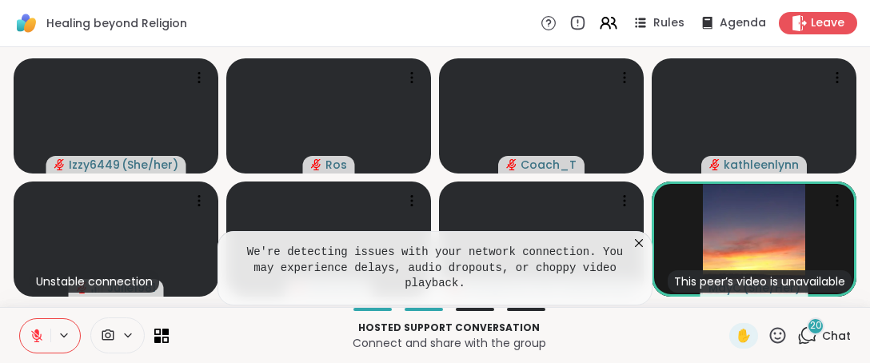
click at [771, 337] on icon at bounding box center [777, 335] width 20 height 20
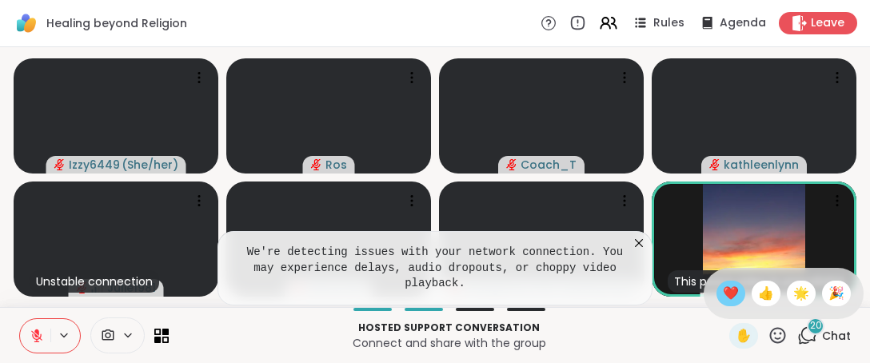
click at [722, 293] on span "❤️" at bounding box center [730, 293] width 16 height 19
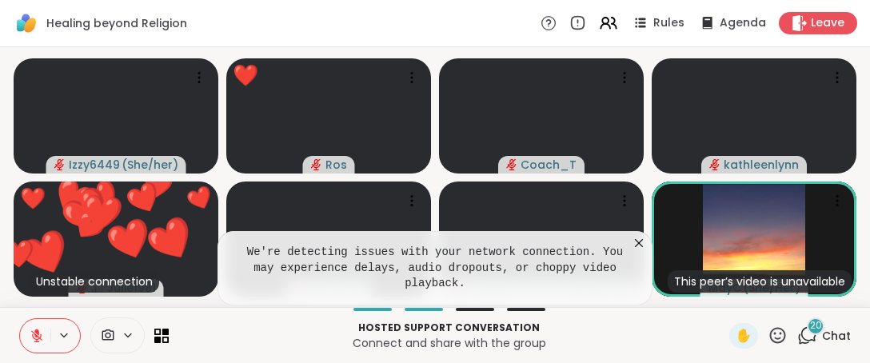
click at [643, 251] on icon at bounding box center [639, 243] width 16 height 16
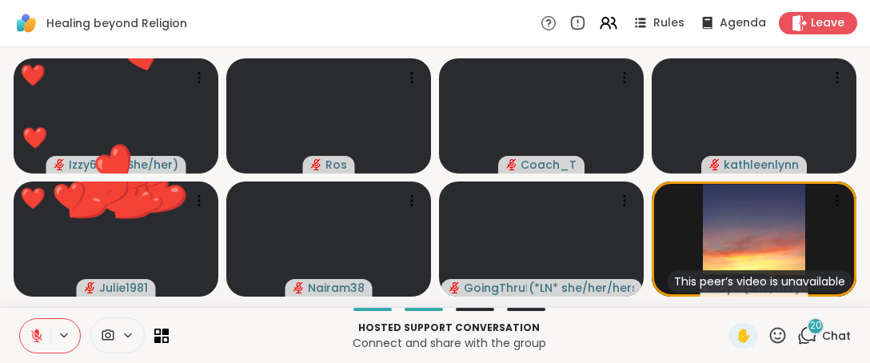
click at [767, 328] on icon at bounding box center [777, 335] width 20 height 20
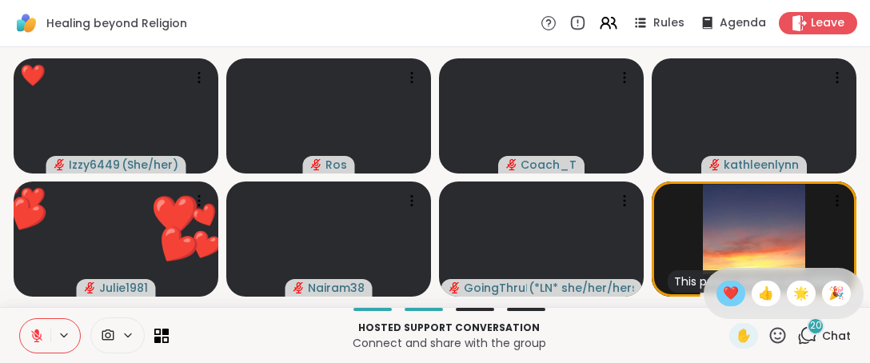
click at [729, 291] on div "❤️" at bounding box center [730, 294] width 29 height 26
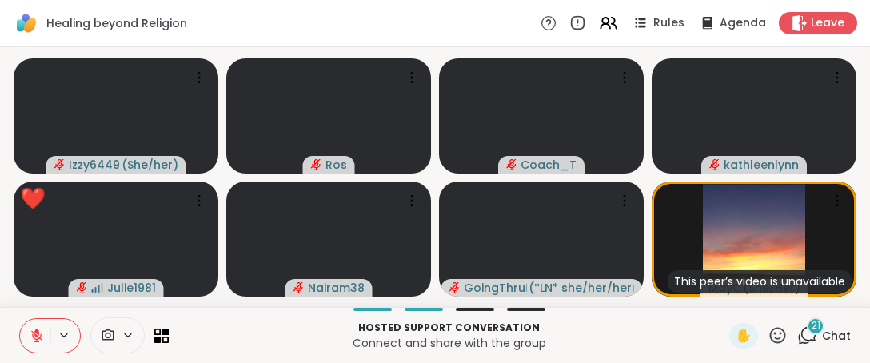
click at [767, 333] on icon at bounding box center [777, 335] width 20 height 20
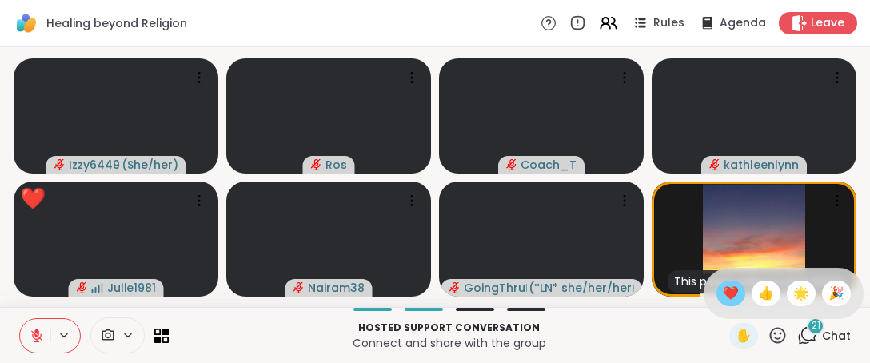
click at [722, 299] on span "❤️" at bounding box center [730, 293] width 16 height 19
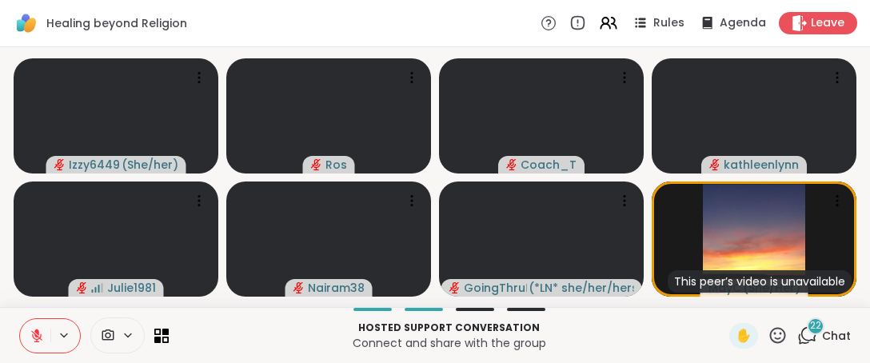
click at [767, 332] on icon at bounding box center [777, 335] width 20 height 20
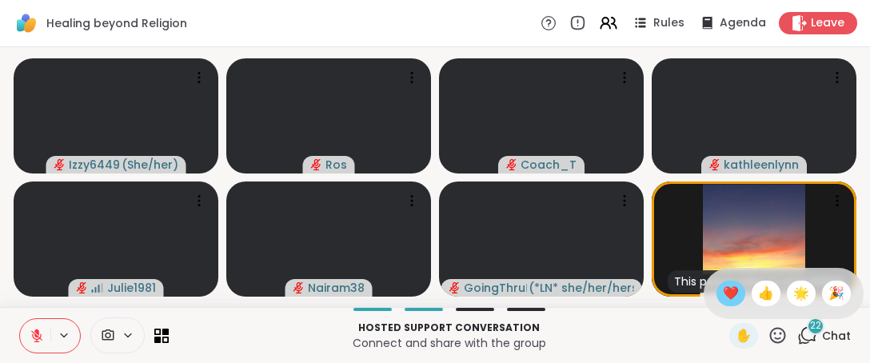
click at [724, 293] on div "❤️" at bounding box center [730, 294] width 29 height 26
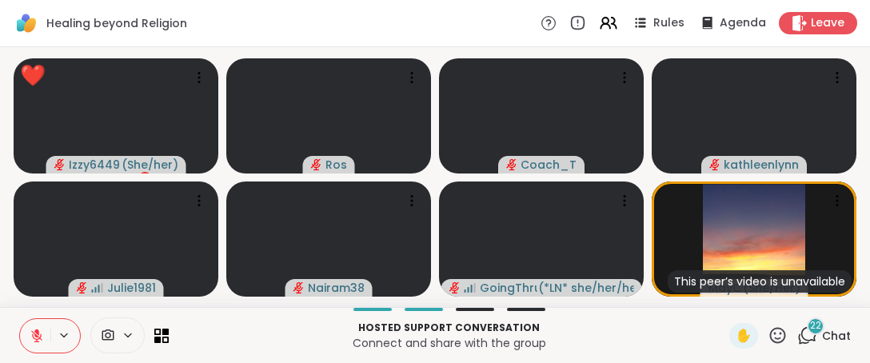
click at [774, 342] on icon at bounding box center [777, 335] width 20 height 20
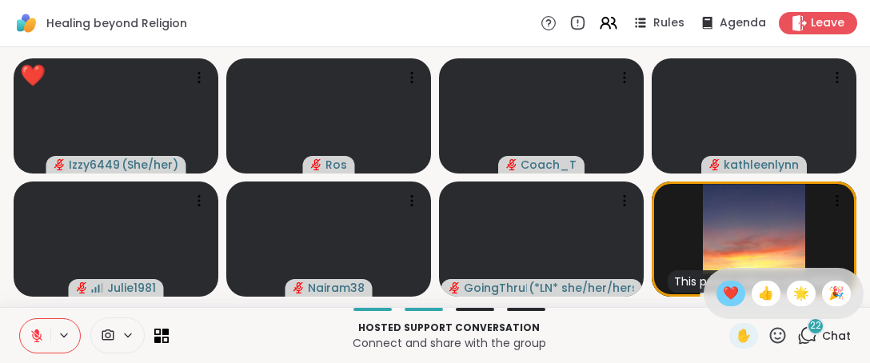
click at [722, 297] on span "❤️" at bounding box center [730, 293] width 16 height 19
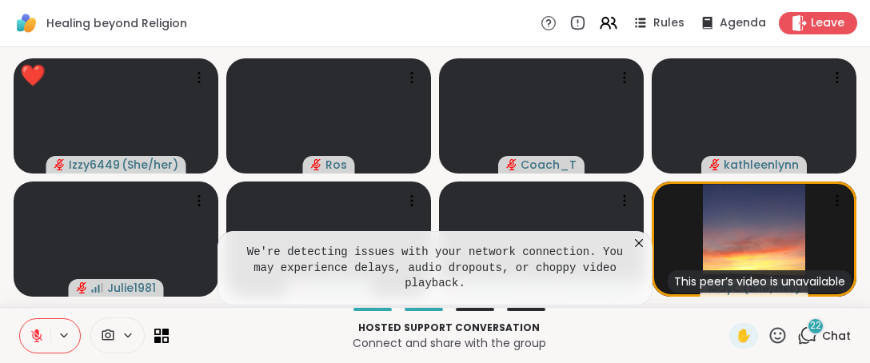
click at [771, 347] on div "✋" at bounding box center [758, 336] width 58 height 26
click at [770, 335] on icon at bounding box center [778, 335] width 16 height 16
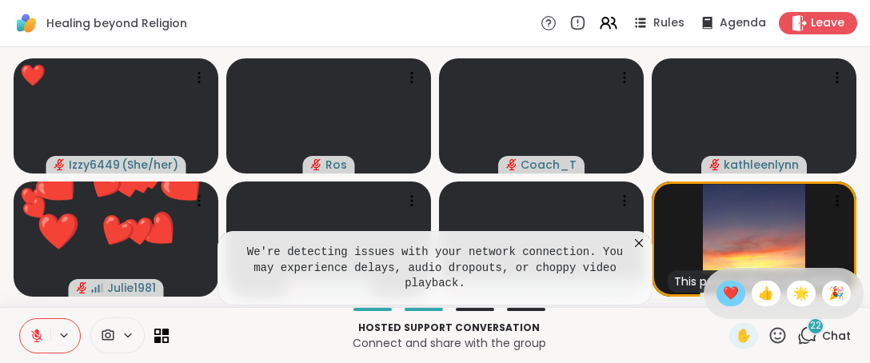
click at [722, 292] on span "❤️" at bounding box center [730, 293] width 16 height 19
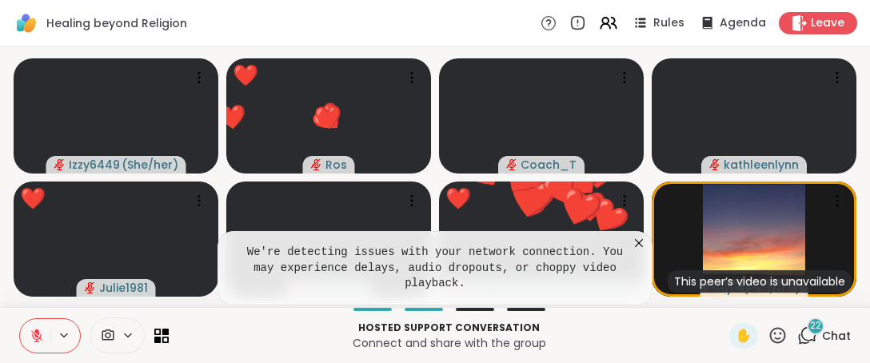
click at [646, 251] on icon at bounding box center [639, 243] width 16 height 16
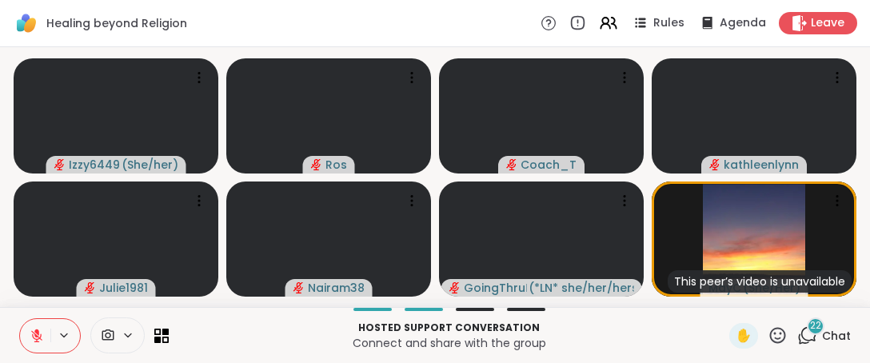
click at [770, 328] on icon at bounding box center [777, 335] width 20 height 20
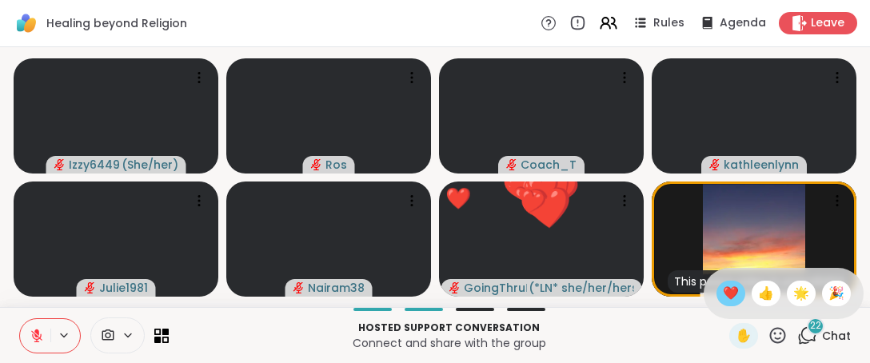
click at [722, 293] on span "❤️" at bounding box center [730, 293] width 16 height 19
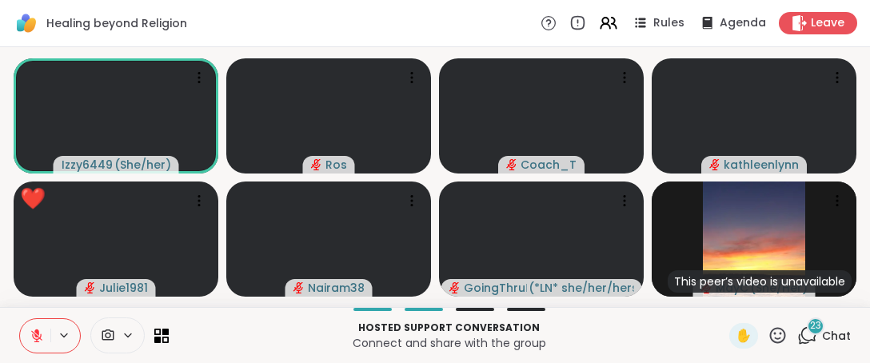
click at [770, 344] on icon at bounding box center [777, 335] width 20 height 20
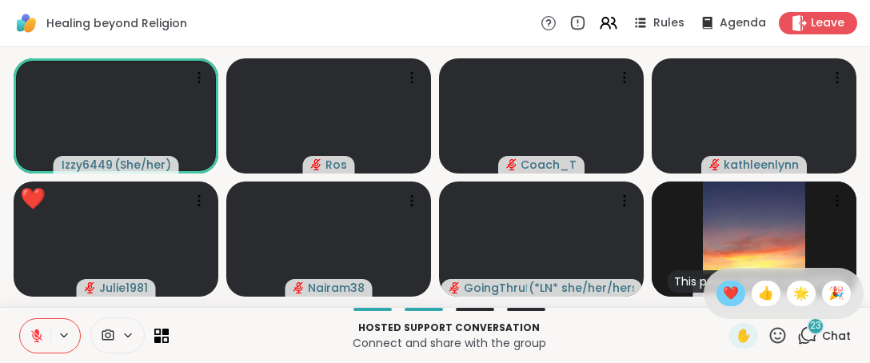
click at [722, 287] on span "❤️" at bounding box center [730, 293] width 16 height 19
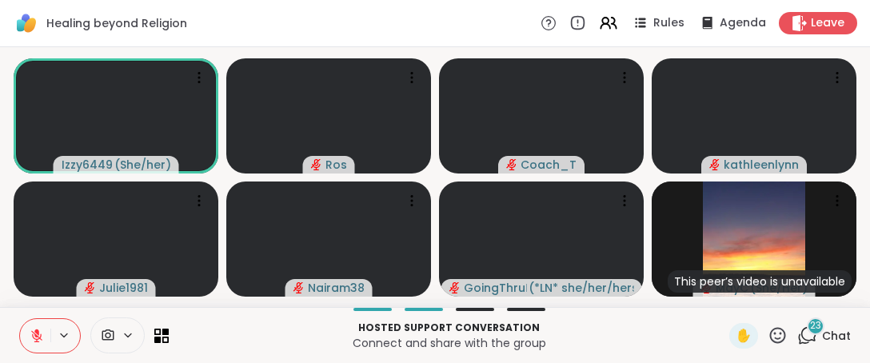
click at [767, 328] on icon at bounding box center [777, 335] width 20 height 20
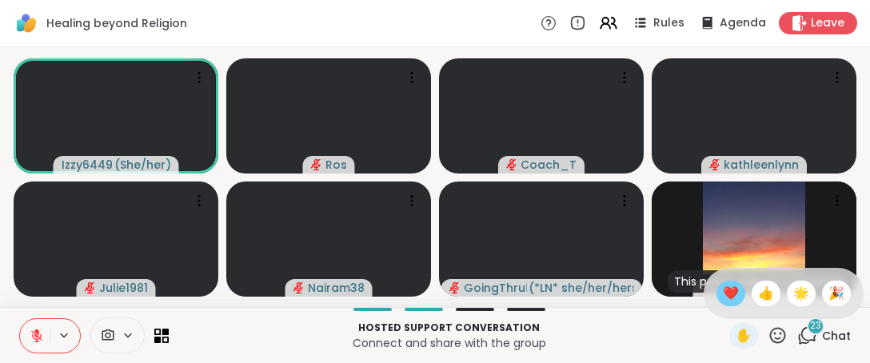
click at [716, 282] on div "❤️" at bounding box center [730, 294] width 29 height 26
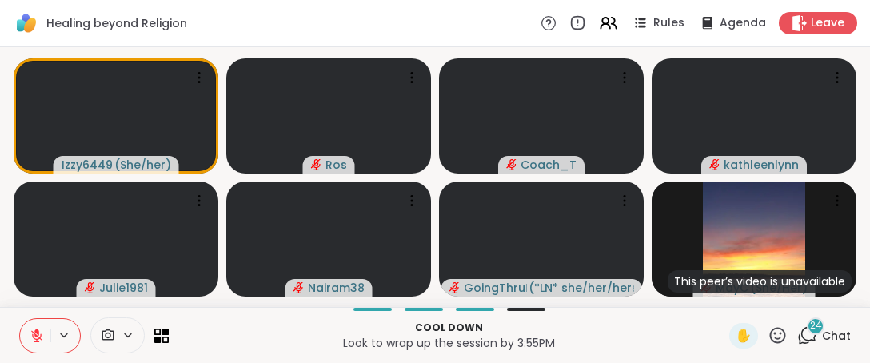
click at [774, 333] on icon at bounding box center [777, 335] width 20 height 20
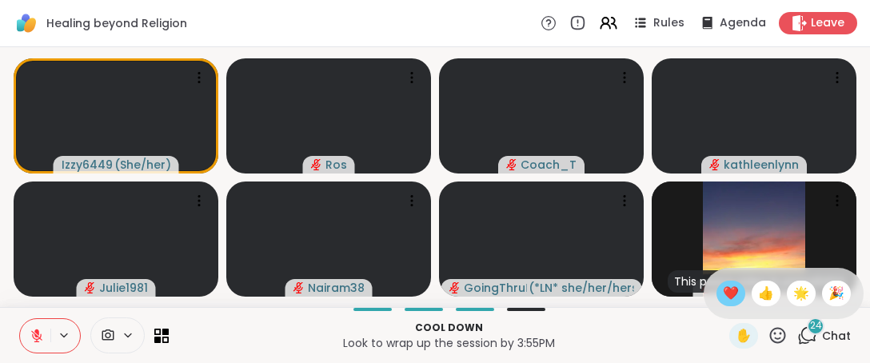
click at [722, 288] on span "❤️" at bounding box center [730, 293] width 16 height 19
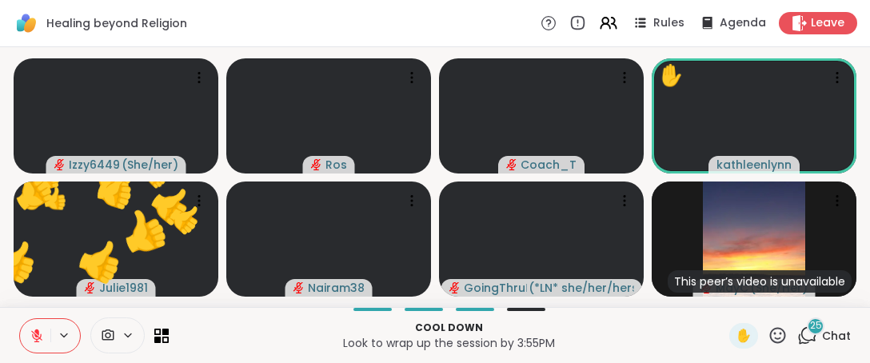
click at [322, 352] on div "Cool down Look to wrap up the session by 3:55PM" at bounding box center [448, 335] width 541 height 36
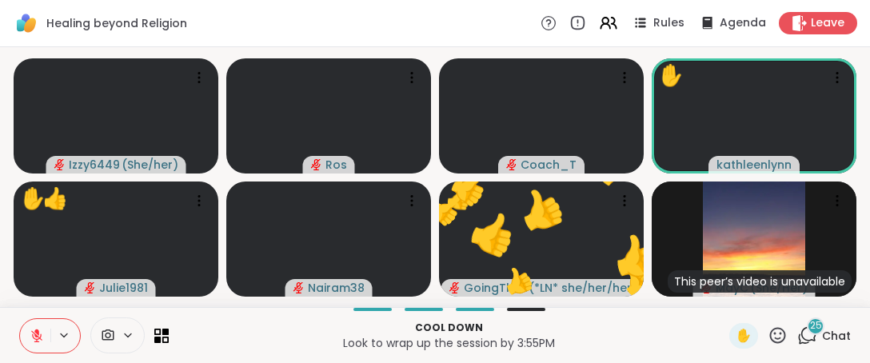
click at [754, 330] on div "✋" at bounding box center [758, 336] width 58 height 26
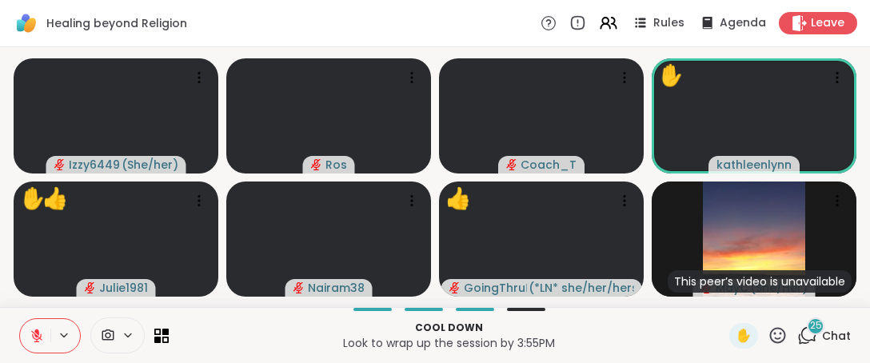
click at [767, 329] on icon at bounding box center [777, 335] width 20 height 20
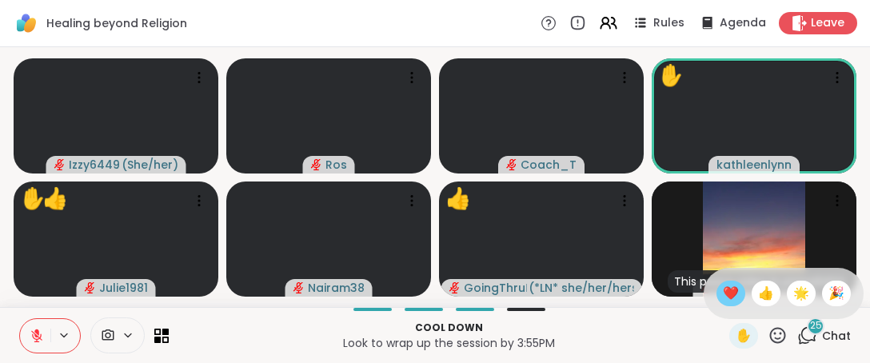
click at [722, 293] on span "❤️" at bounding box center [730, 293] width 16 height 19
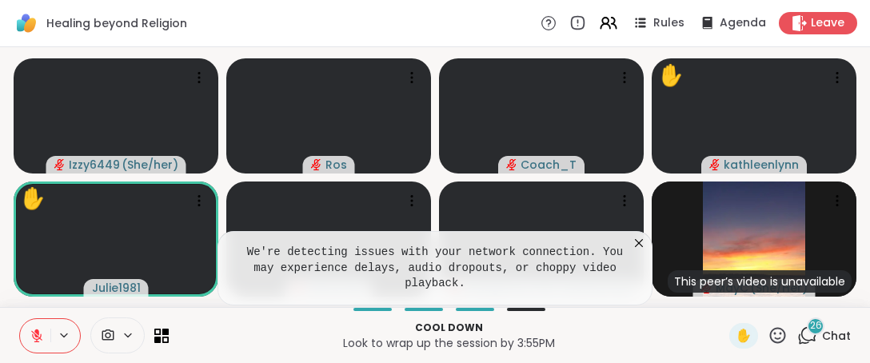
click at [646, 267] on div "We're detecting issues with your network connection. You may experience delays,…" at bounding box center [434, 268] width 435 height 74
click at [639, 270] on div "We're detecting issues with your network connection. You may experience delays,…" at bounding box center [434, 268] width 435 height 74
click at [638, 251] on icon at bounding box center [639, 243] width 16 height 16
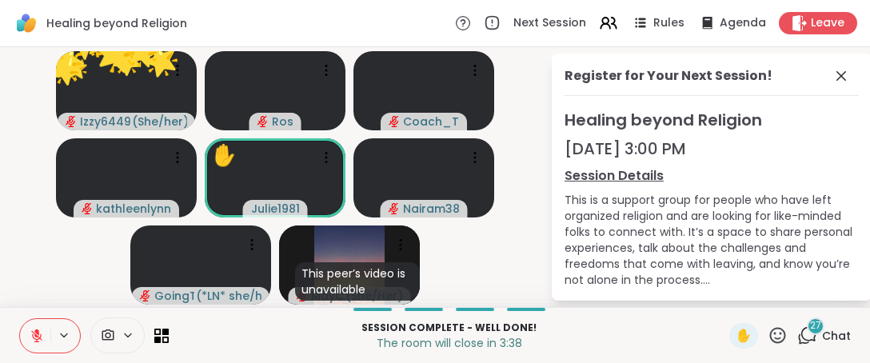
click at [770, 333] on icon at bounding box center [778, 335] width 16 height 16
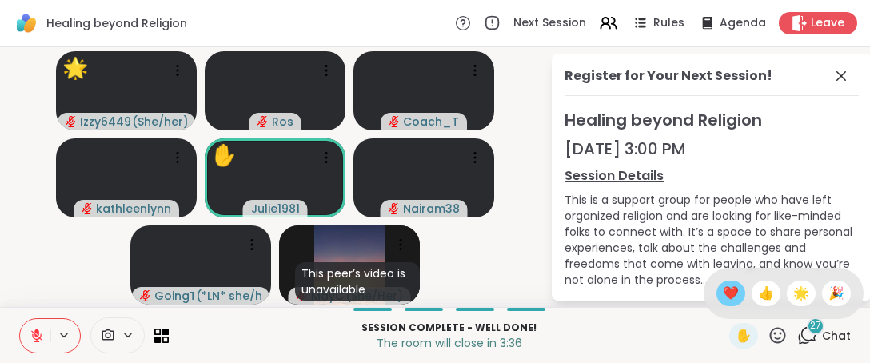
click at [724, 291] on div "❤️" at bounding box center [730, 294] width 29 height 26
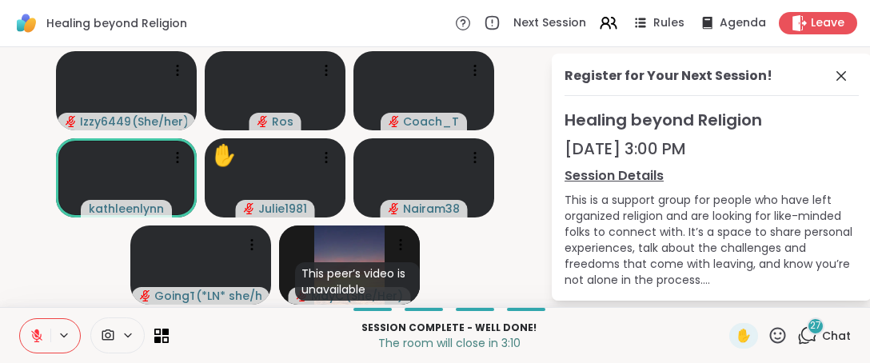
click at [767, 332] on icon at bounding box center [777, 335] width 20 height 20
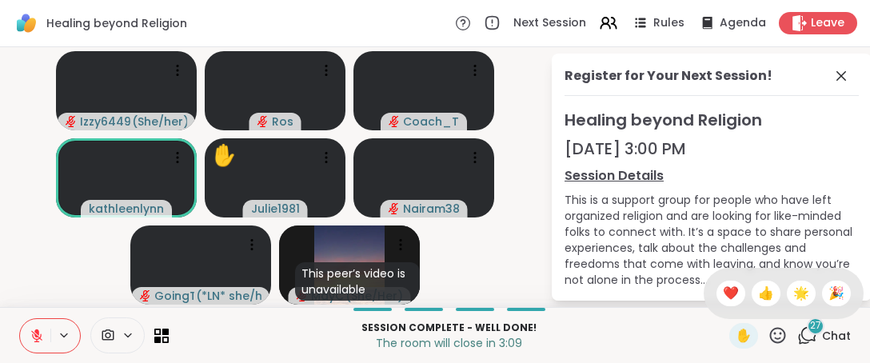
click at [711, 279] on div "✋ ❤️ 👍 🌟 🎉" at bounding box center [783, 293] width 160 height 51
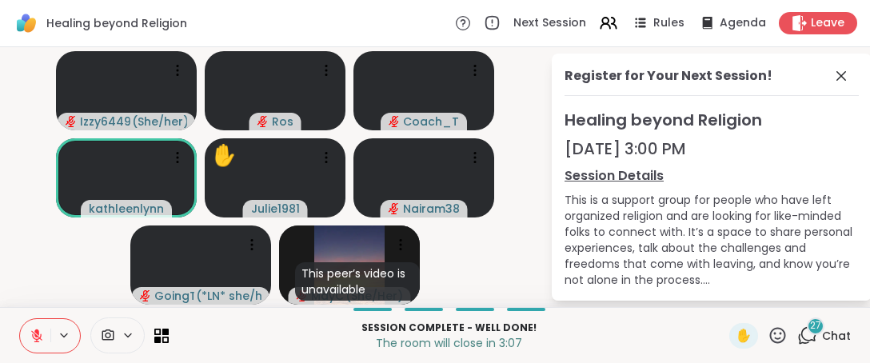
click at [767, 338] on icon at bounding box center [777, 335] width 20 height 20
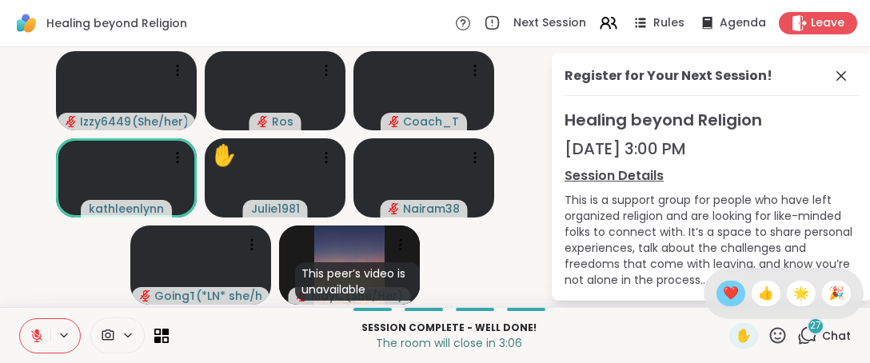
click at [722, 297] on span "❤️" at bounding box center [730, 293] width 16 height 19
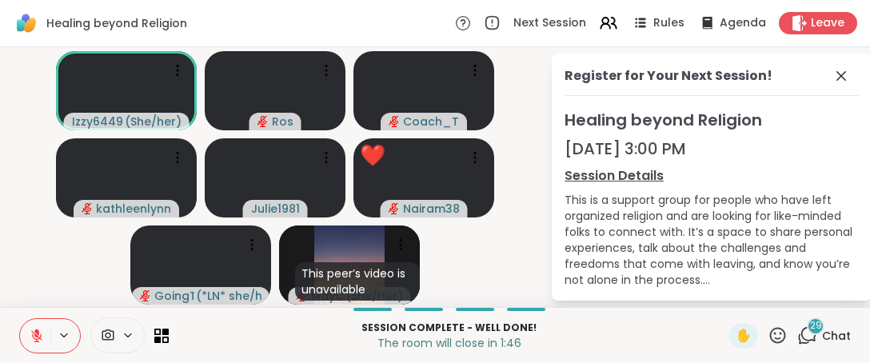
click at [767, 331] on icon at bounding box center [777, 335] width 20 height 20
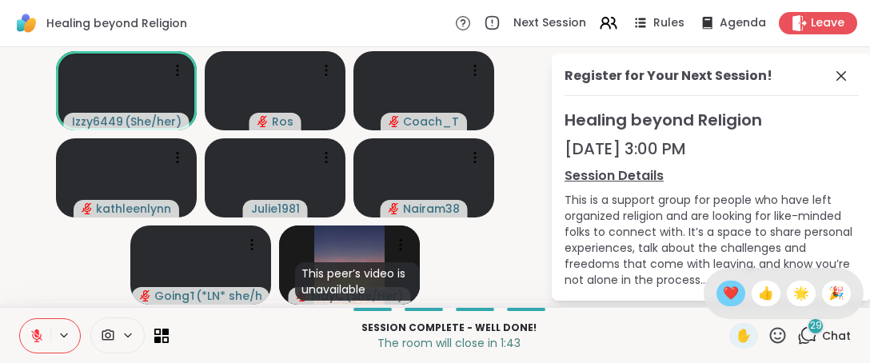
click at [722, 293] on span "❤️" at bounding box center [730, 293] width 16 height 19
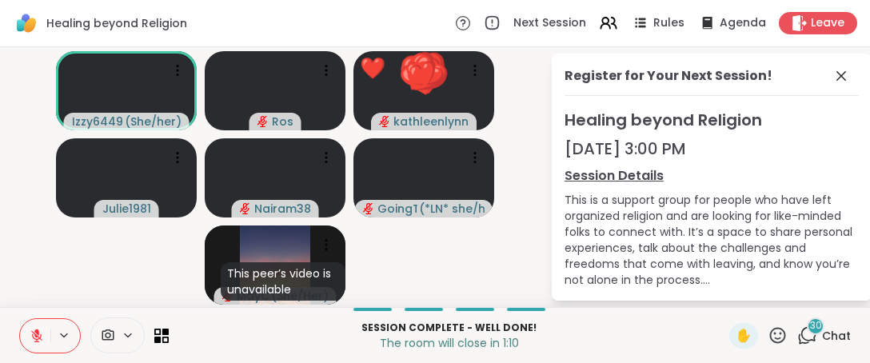
click at [770, 340] on icon at bounding box center [778, 335] width 16 height 16
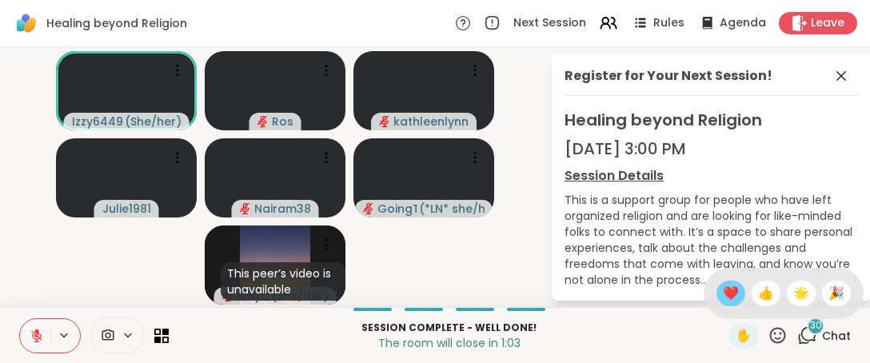
click at [722, 300] on span "❤️" at bounding box center [730, 293] width 16 height 19
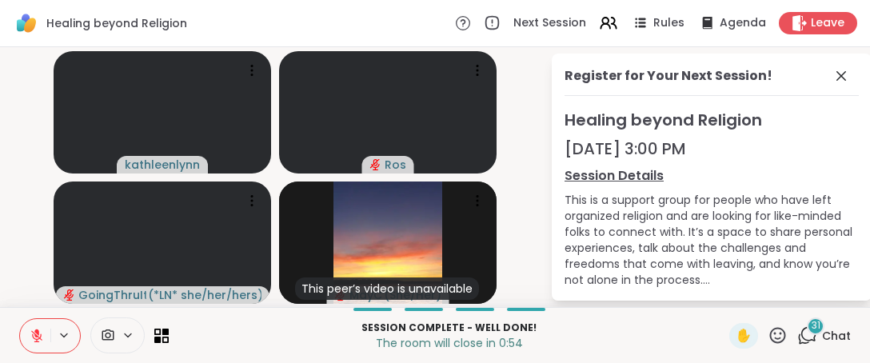
click at [22, 342] on button at bounding box center [35, 336] width 30 height 34
